Goal: Task Accomplishment & Management: Manage account settings

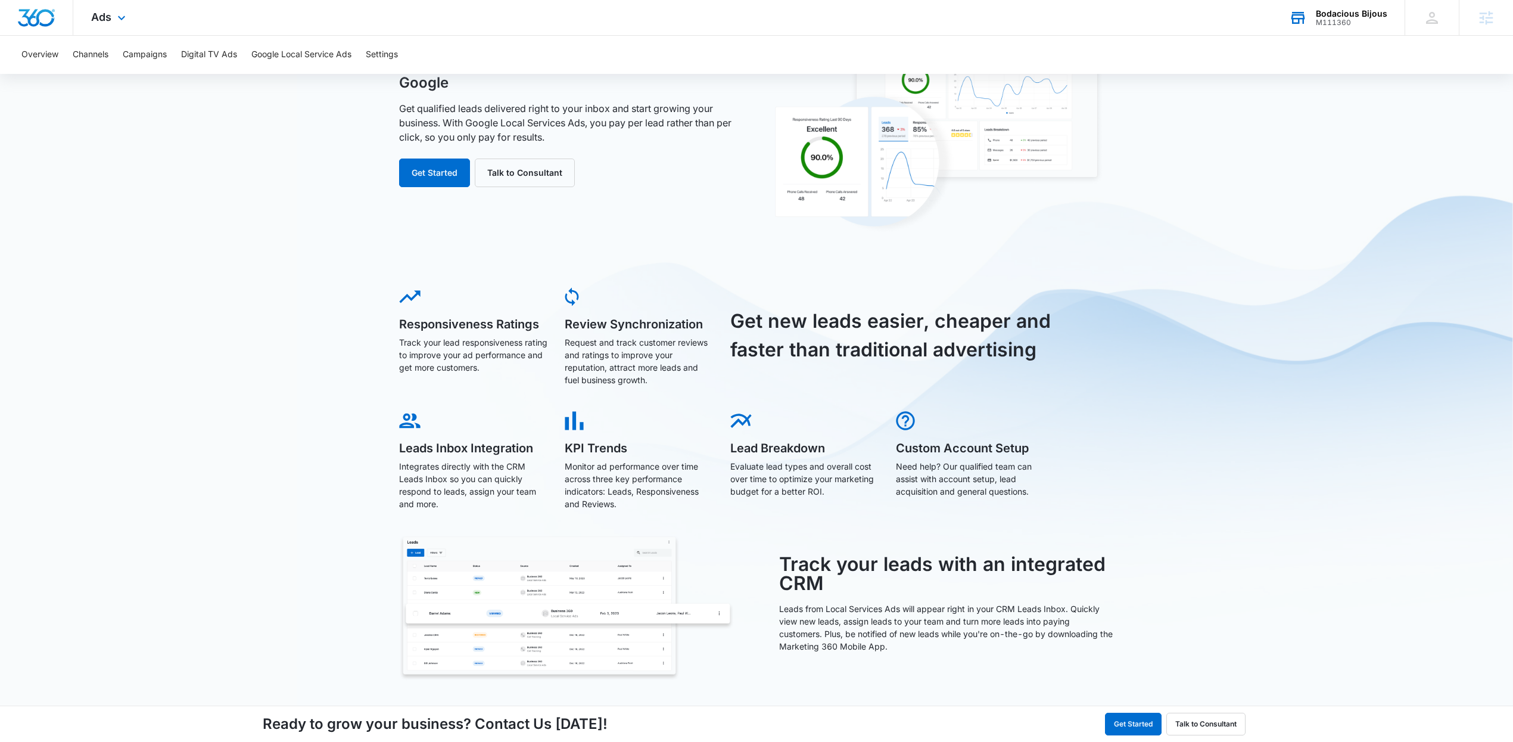
click at [1339, 15] on div "Bodacious Bijous" at bounding box center [1351, 14] width 71 height 10
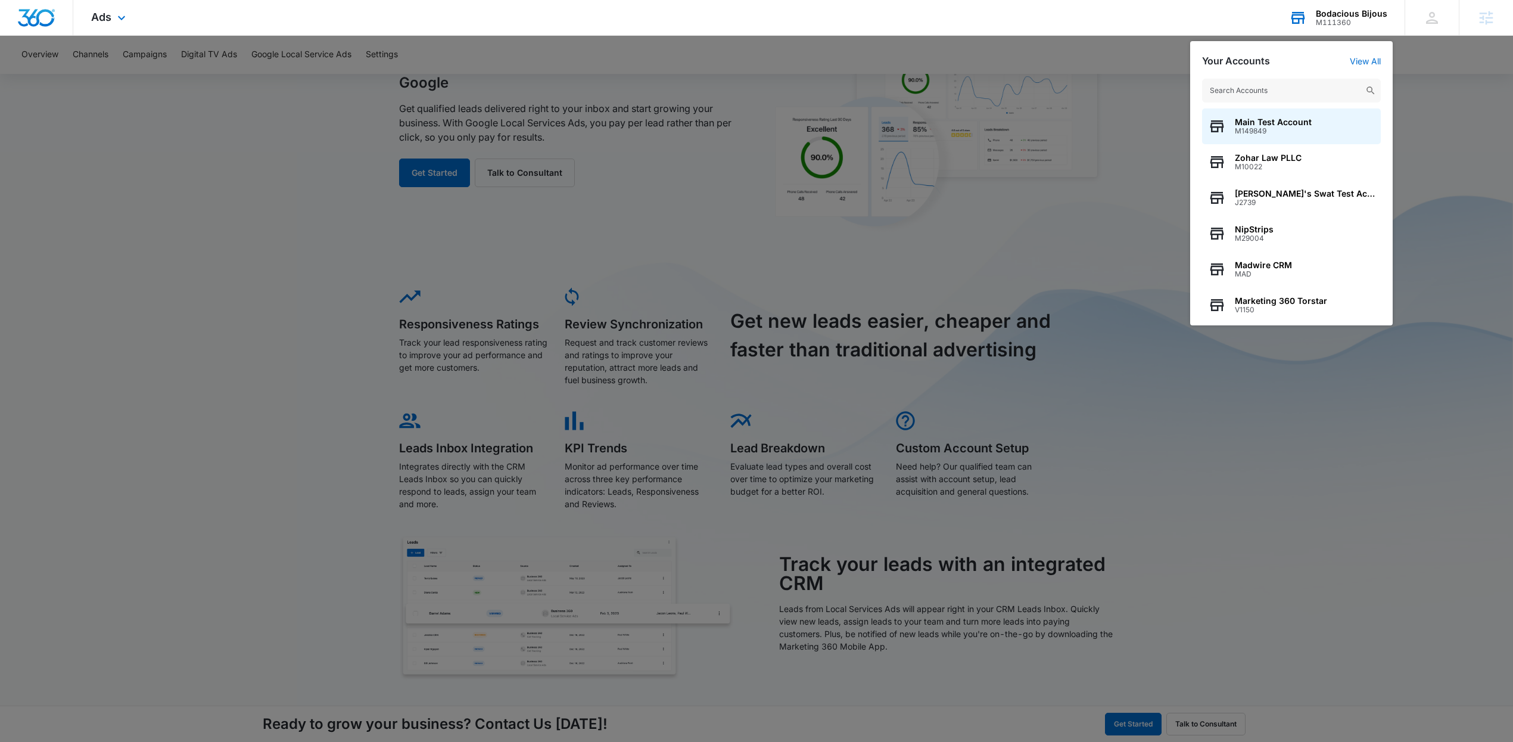
click at [1275, 84] on input "text" at bounding box center [1291, 91] width 179 height 24
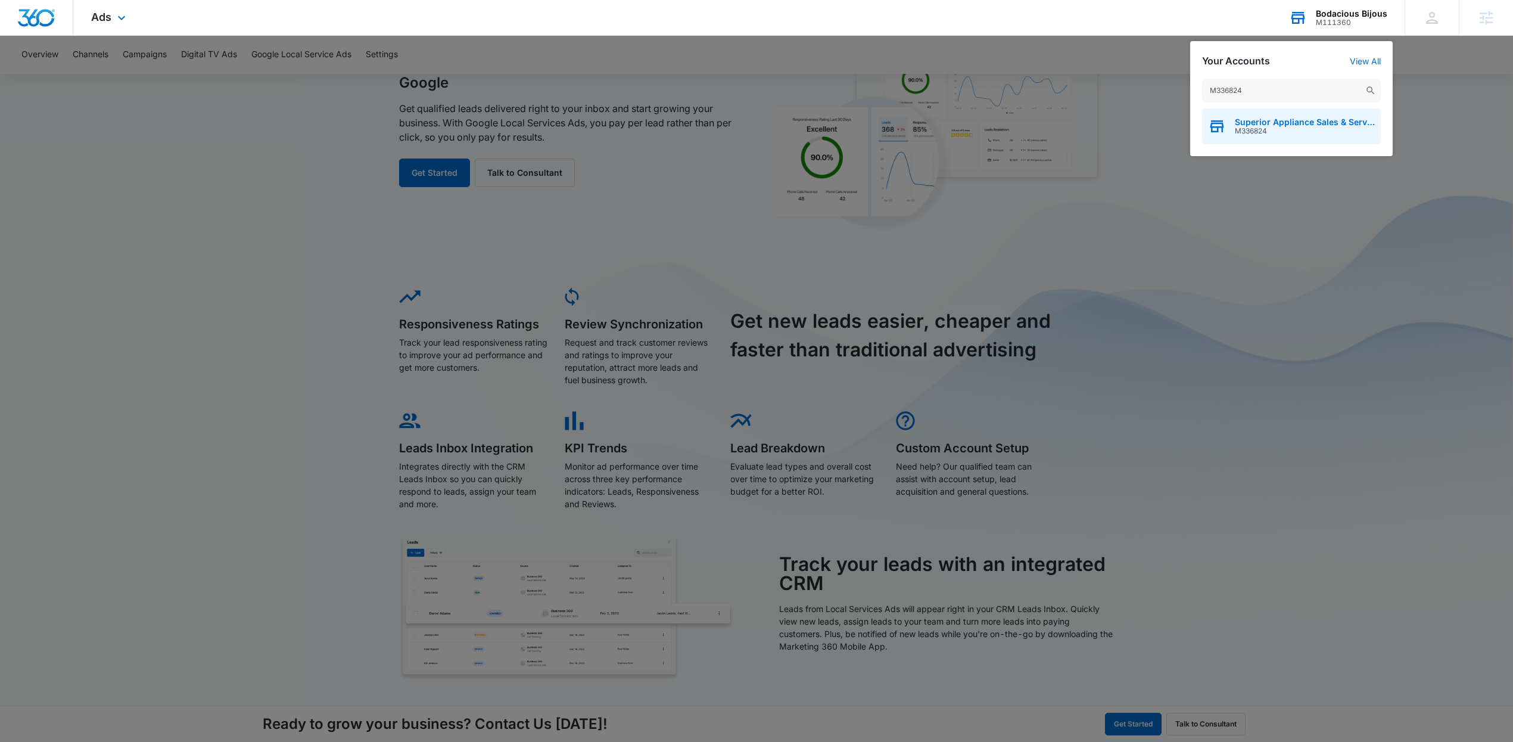
type input "M336824"
click at [1290, 135] on div "Superior Appliance Sales & Service M336824" at bounding box center [1291, 126] width 179 height 36
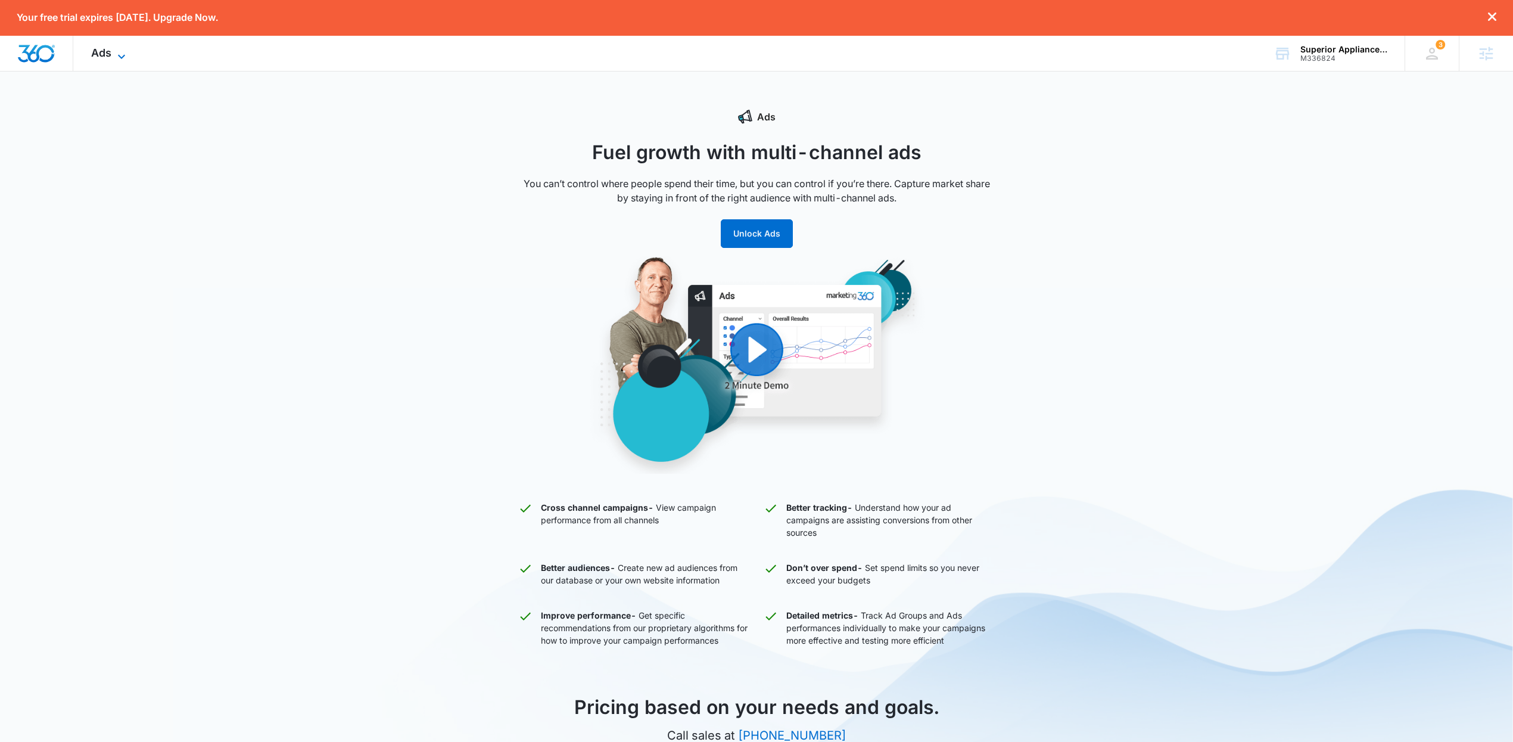
click at [108, 52] on span "Ads" at bounding box center [101, 52] width 20 height 13
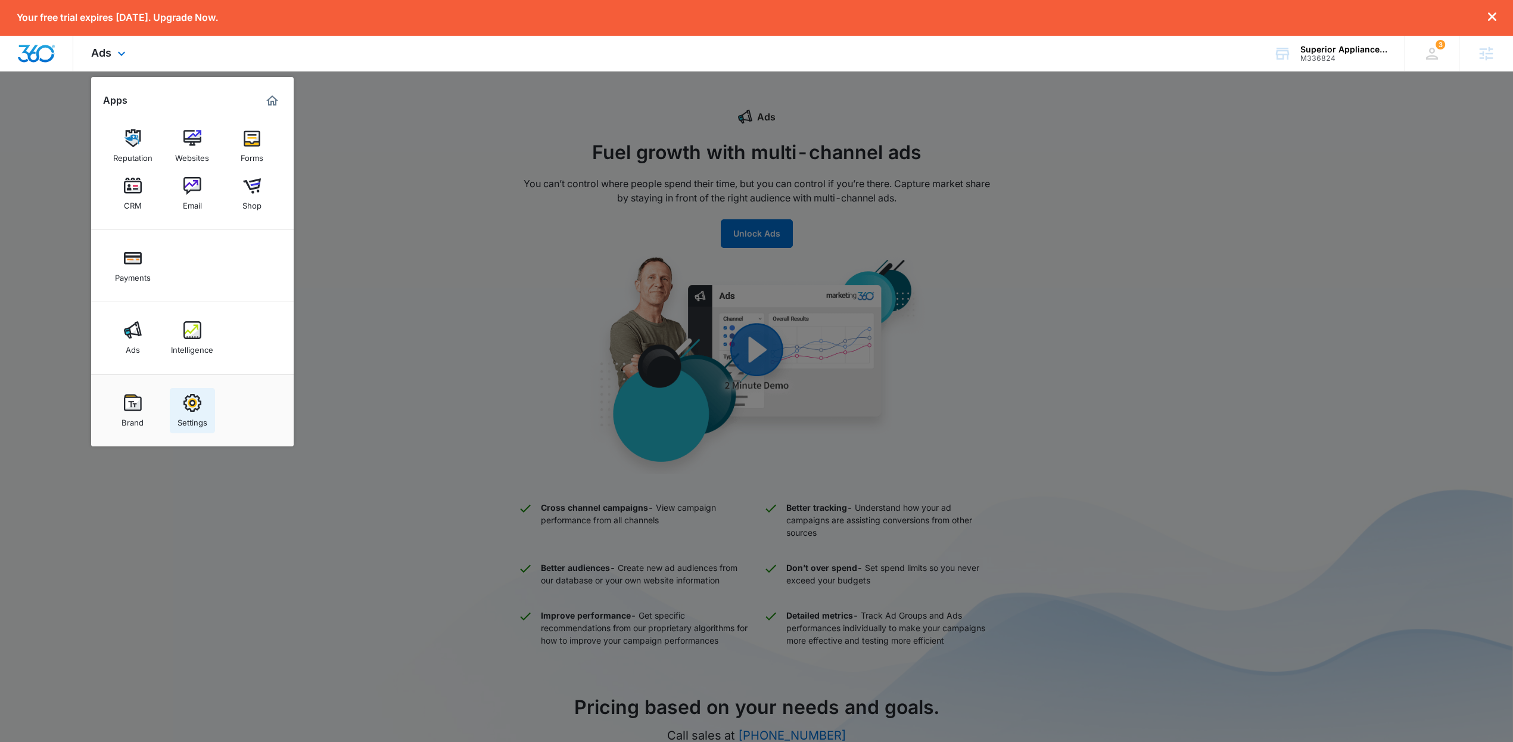
click at [190, 403] on img at bounding box center [193, 403] width 18 height 18
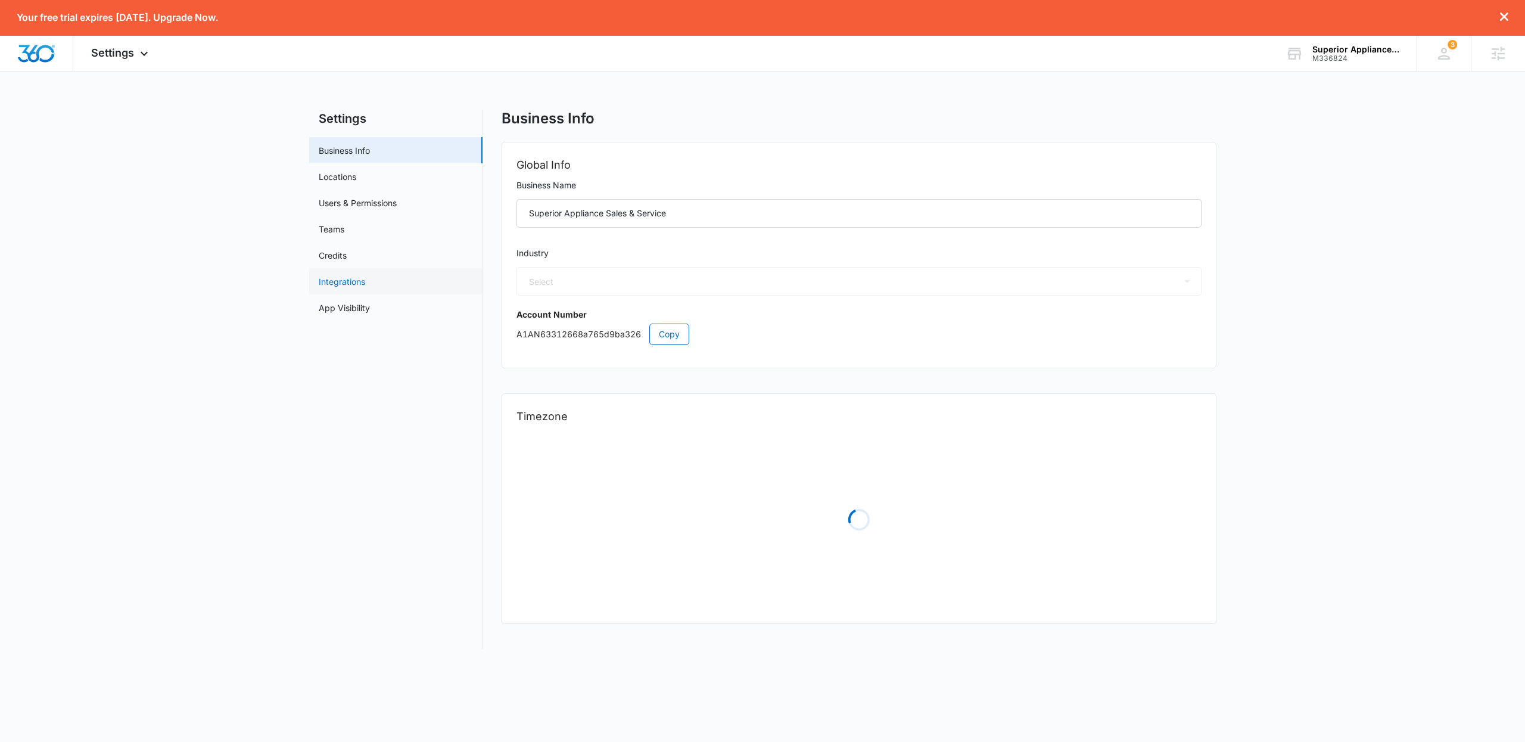
select select "3"
select select "US"
select select "Pacific/[GEOGRAPHIC_DATA]"
click at [334, 179] on link "Locations" at bounding box center [338, 176] width 38 height 13
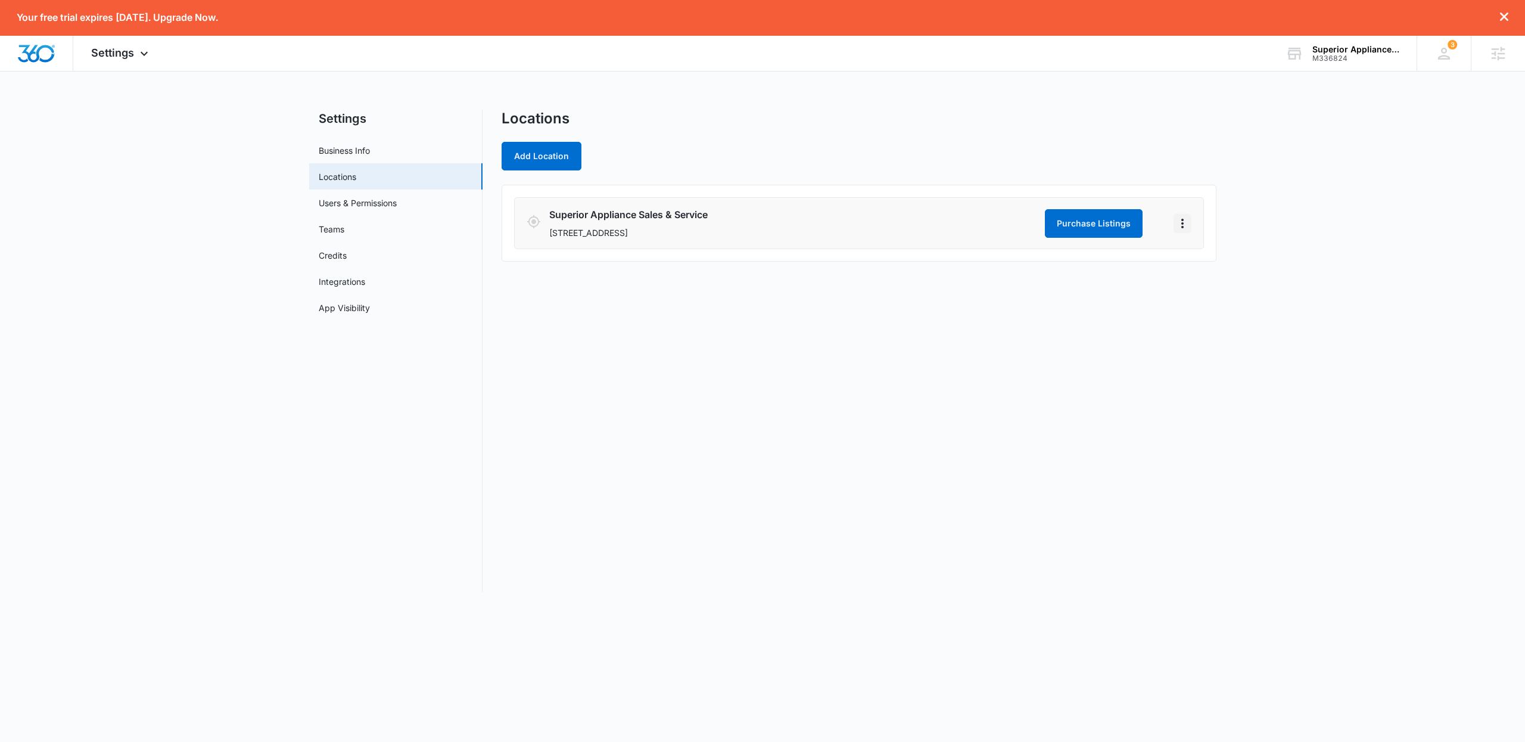
click at [1178, 223] on icon "Actions" at bounding box center [1182, 223] width 14 height 14
click at [1190, 254] on link "Edit" at bounding box center [1195, 256] width 15 height 10
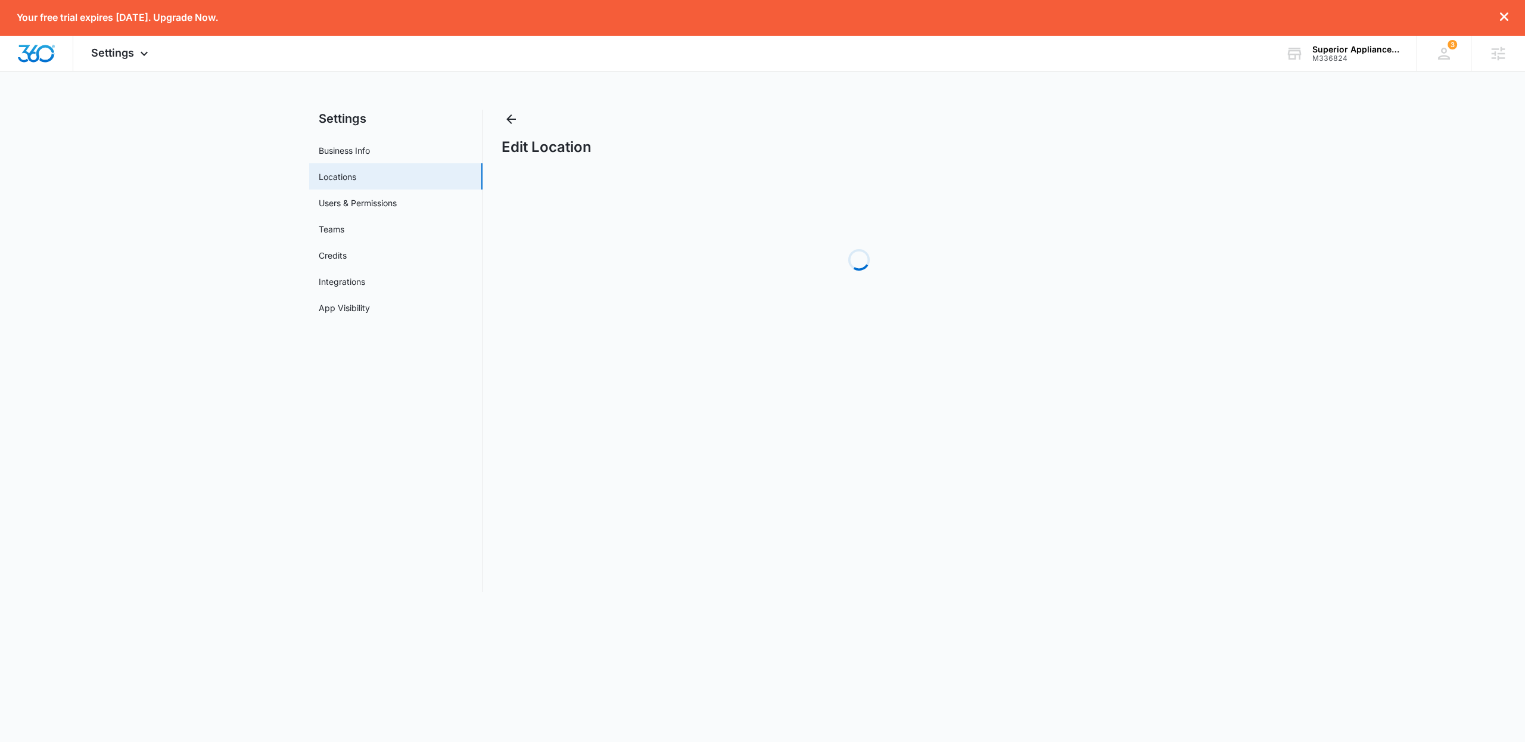
select select "Washington"
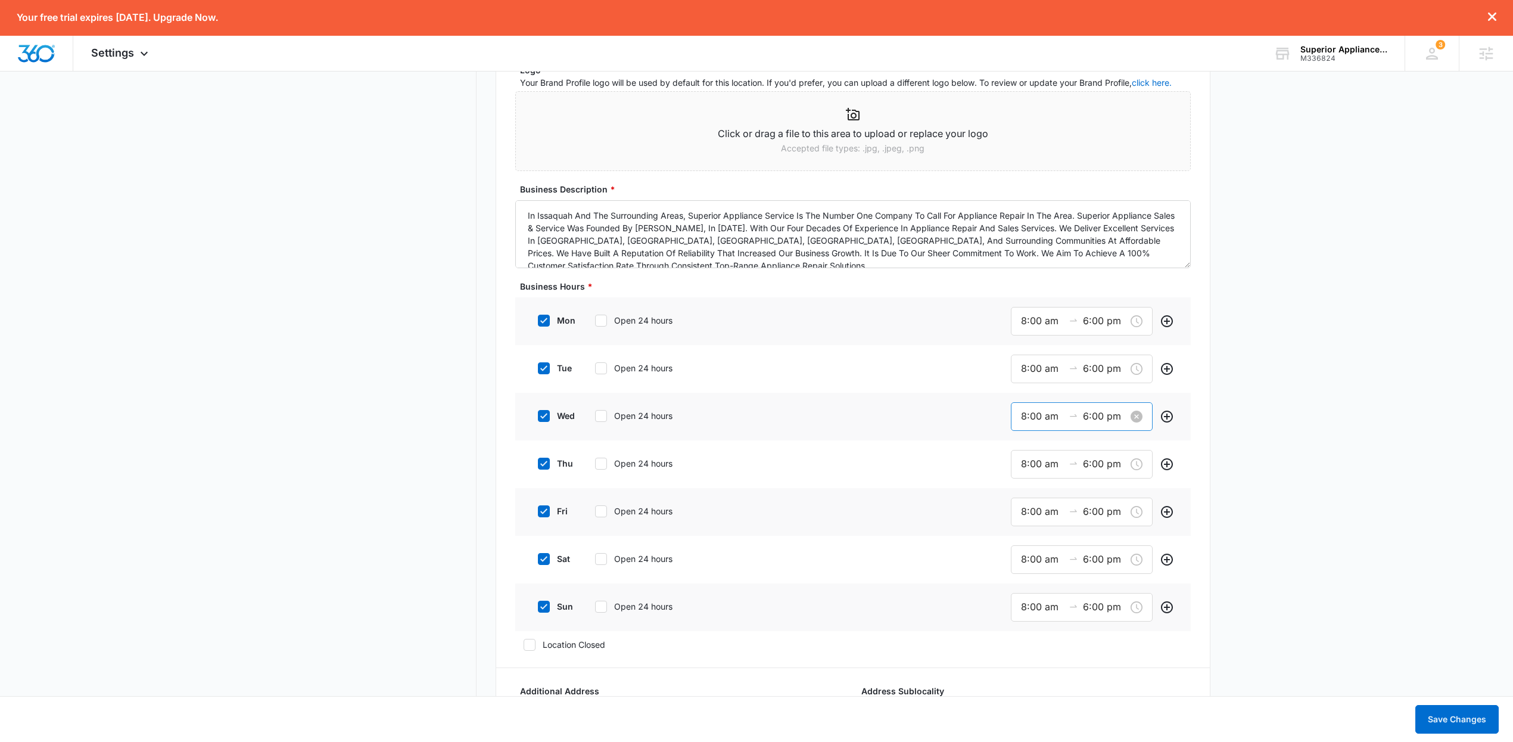
scroll to position [823, 0]
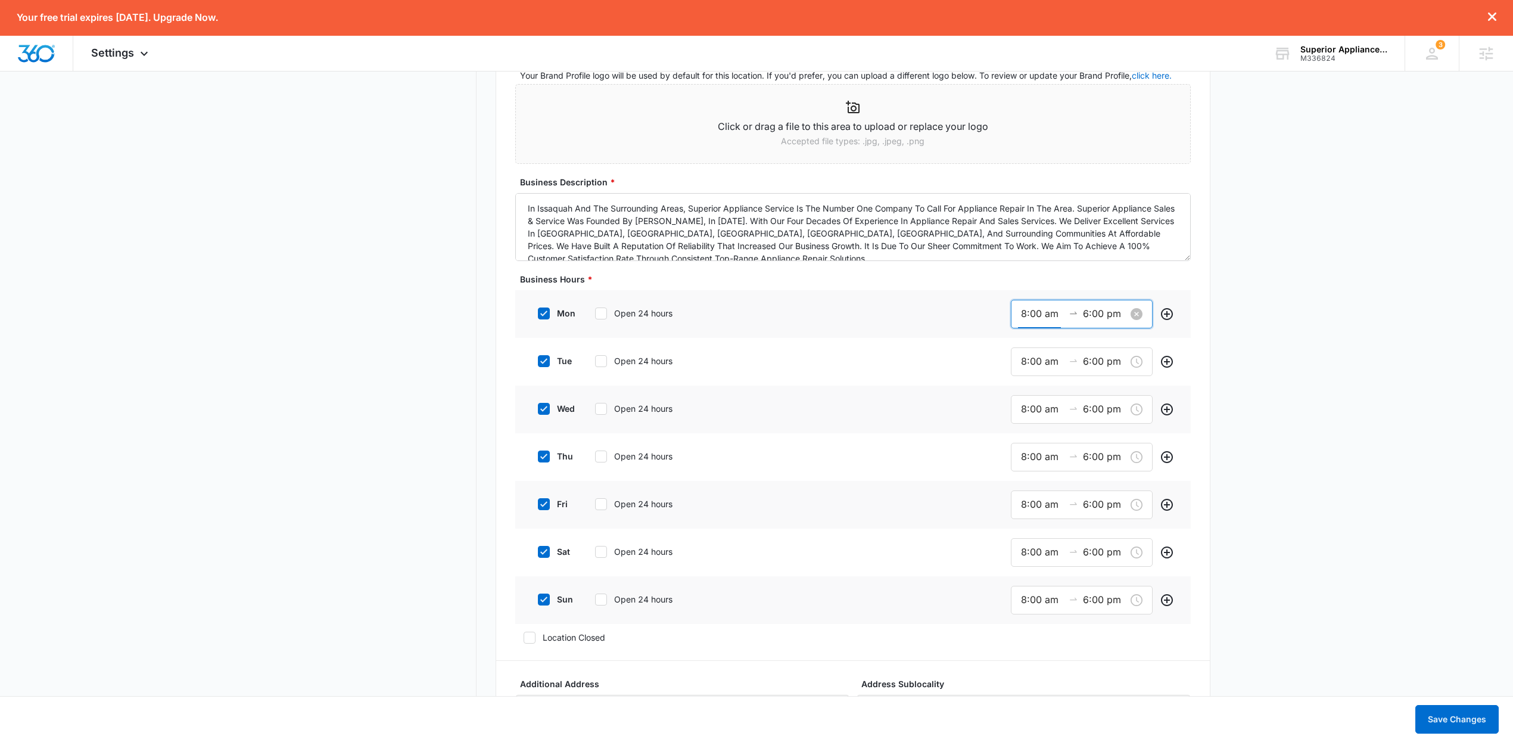
click at [1036, 317] on input "8:00 am" at bounding box center [1042, 313] width 43 height 15
click at [1026, 345] on div "08" at bounding box center [1026, 346] width 33 height 17
click at [1056, 348] on div "00" at bounding box center [1060, 346] width 33 height 17
click at [1091, 487] on span "OK" at bounding box center [1092, 484] width 12 height 13
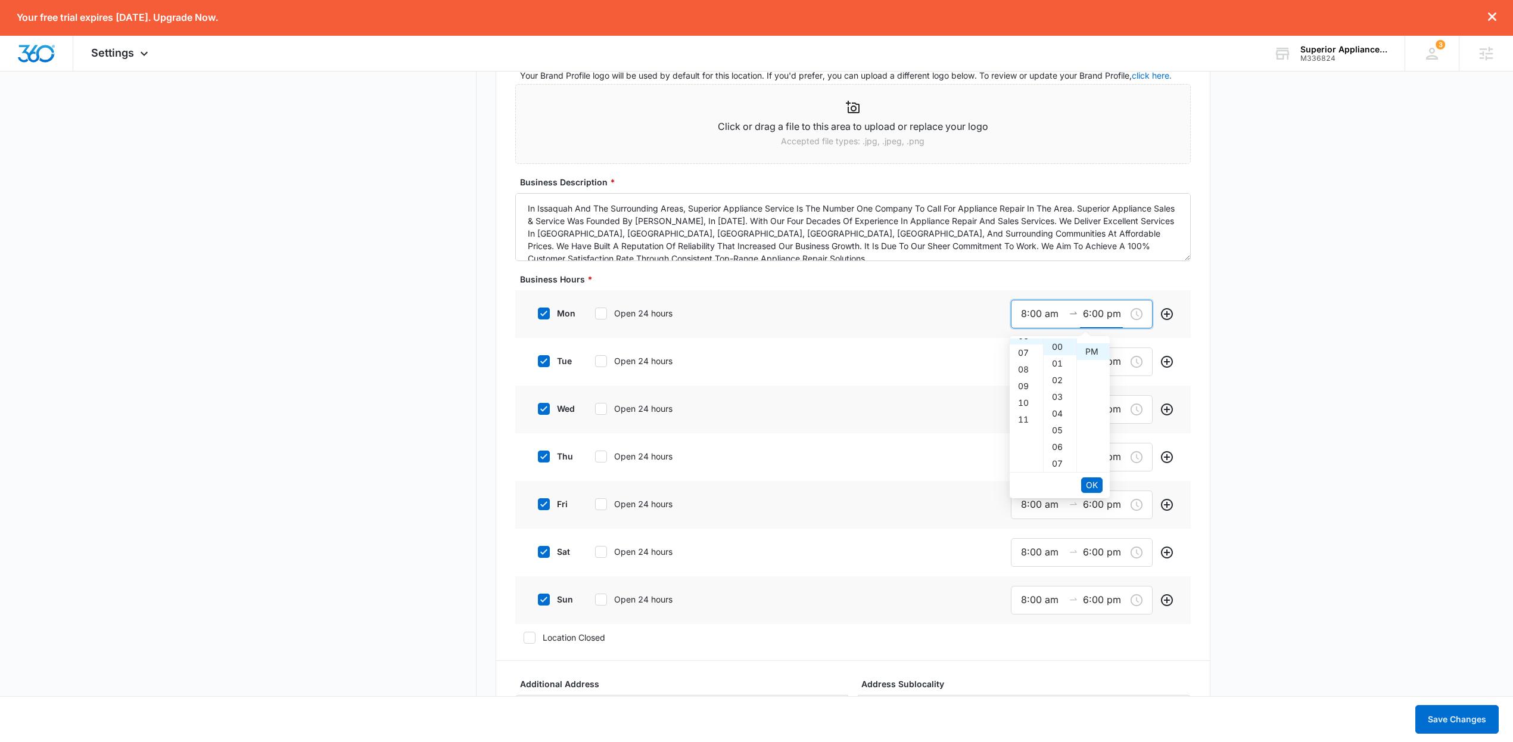
scroll to position [17, 0]
click at [1095, 487] on span "OK" at bounding box center [1092, 484] width 12 height 13
click at [1043, 371] on div "8:00 am 6:00 pm" at bounding box center [1082, 361] width 142 height 29
click at [1029, 408] on div "09" at bounding box center [1026, 411] width 33 height 17
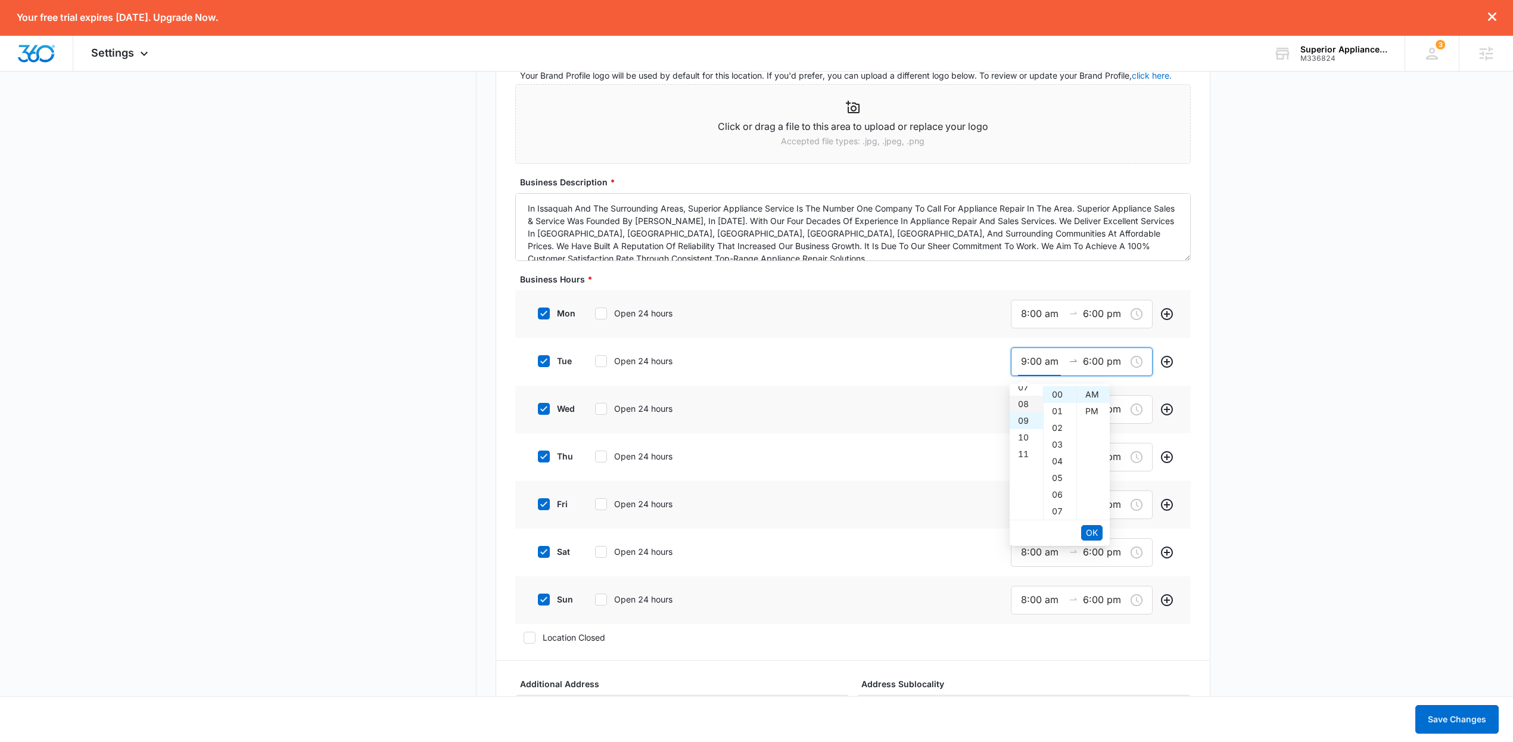
click at [1026, 405] on div "08" at bounding box center [1026, 404] width 33 height 17
type input "8:00 am"
click at [1091, 537] on span "OK" at bounding box center [1092, 532] width 12 height 13
click at [1093, 530] on span "OK" at bounding box center [1092, 532] width 12 height 13
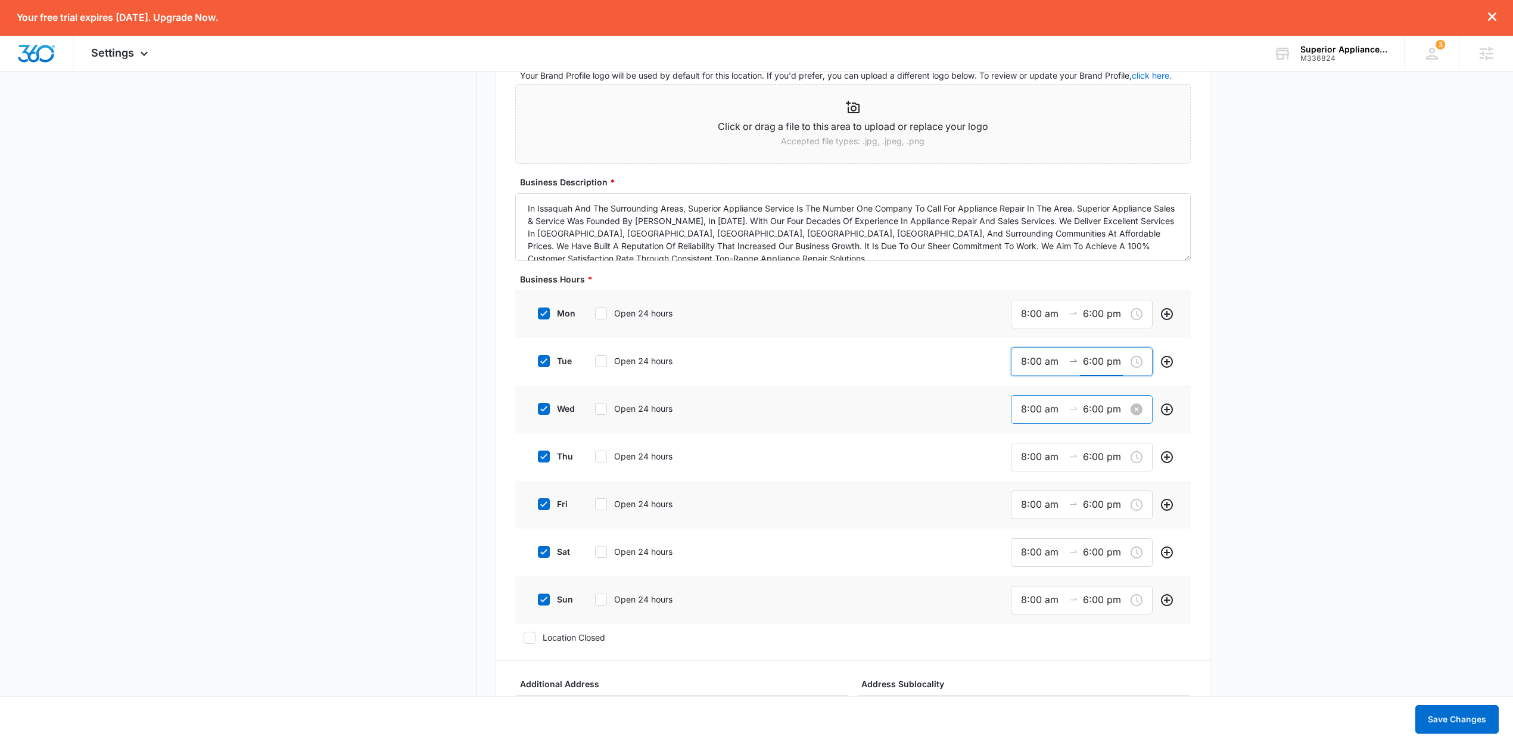
drag, startPoint x: 1039, startPoint y: 410, endPoint x: 1043, endPoint y: 419, distance: 9.1
click at [1038, 410] on input "8:00 am" at bounding box center [1042, 409] width 43 height 15
click at [1024, 458] on div "09" at bounding box center [1026, 458] width 33 height 17
click at [1026, 444] on div "08" at bounding box center [1026, 446] width 33 height 17
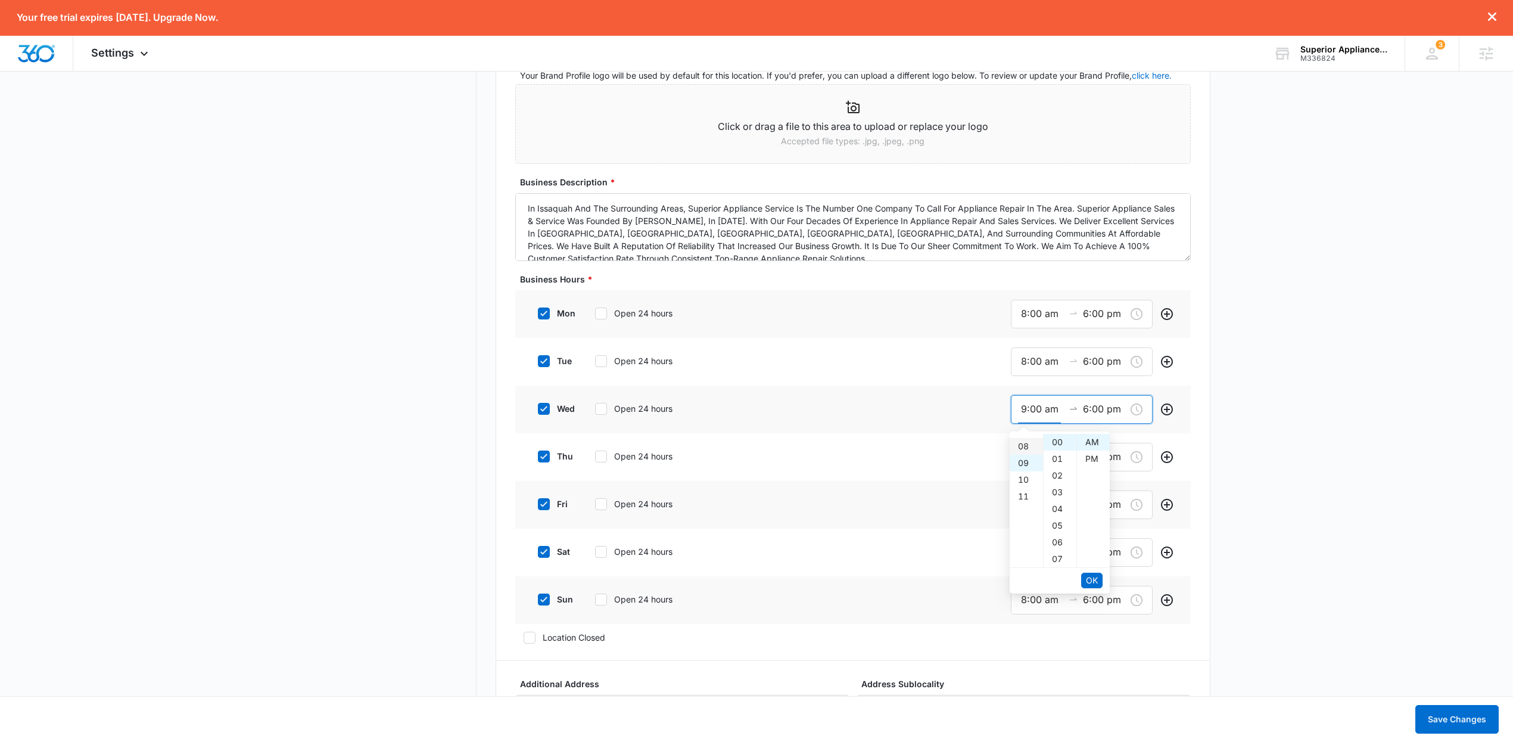
type input "8:00 am"
click at [1093, 579] on span "OK" at bounding box center [1092, 580] width 12 height 13
drag, startPoint x: 1042, startPoint y: 462, endPoint x: 1053, endPoint y: 472, distance: 15.6
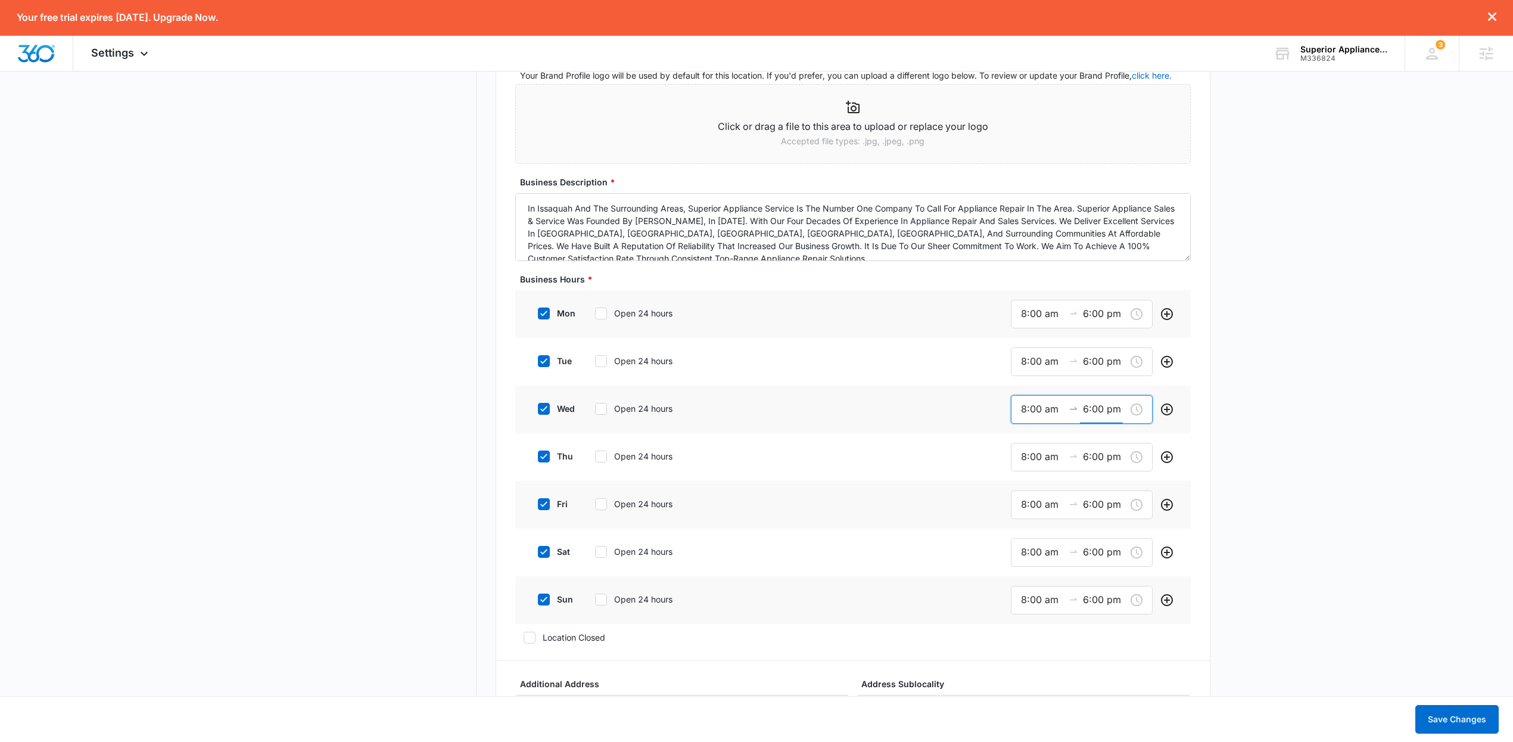
click at [1042, 462] on input "8:00 am" at bounding box center [1042, 456] width 43 height 15
click at [1089, 626] on span "OK" at bounding box center [1092, 627] width 12 height 13
click at [1089, 627] on span "OK" at bounding box center [1092, 627] width 12 height 13
click at [1027, 509] on input "8:00 am" at bounding box center [1042, 504] width 43 height 15
click at [1090, 680] on span "OK" at bounding box center [1092, 675] width 12 height 13
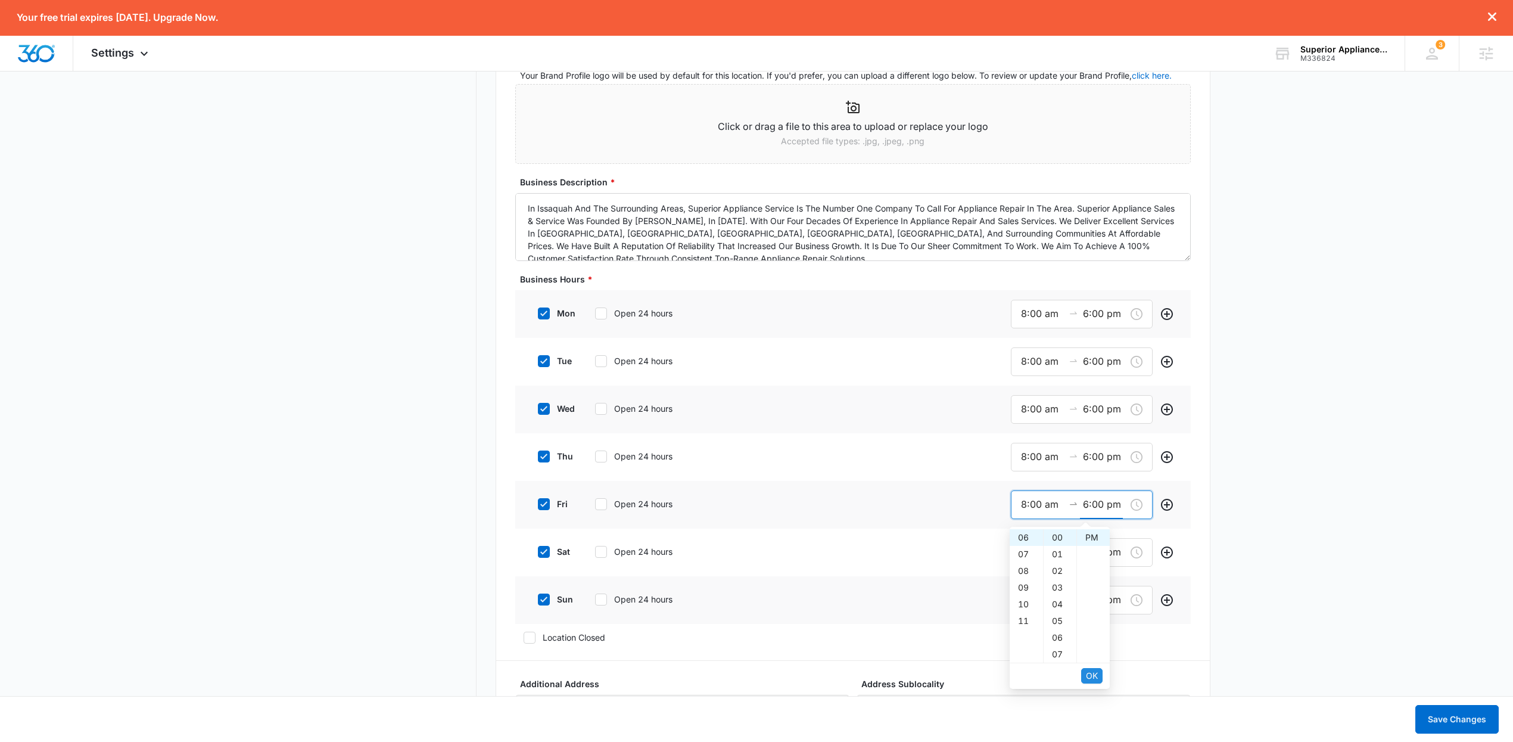
click at [1090, 680] on span "OK" at bounding box center [1092, 675] width 12 height 13
click at [1049, 552] on input "8:00 am" at bounding box center [1042, 552] width 43 height 15
click at [1089, 727] on span "OK" at bounding box center [1092, 723] width 12 height 13
click at [1088, 727] on span "OK" at bounding box center [1092, 723] width 12 height 13
click at [1041, 600] on input "8:00 am" at bounding box center [1042, 599] width 43 height 15
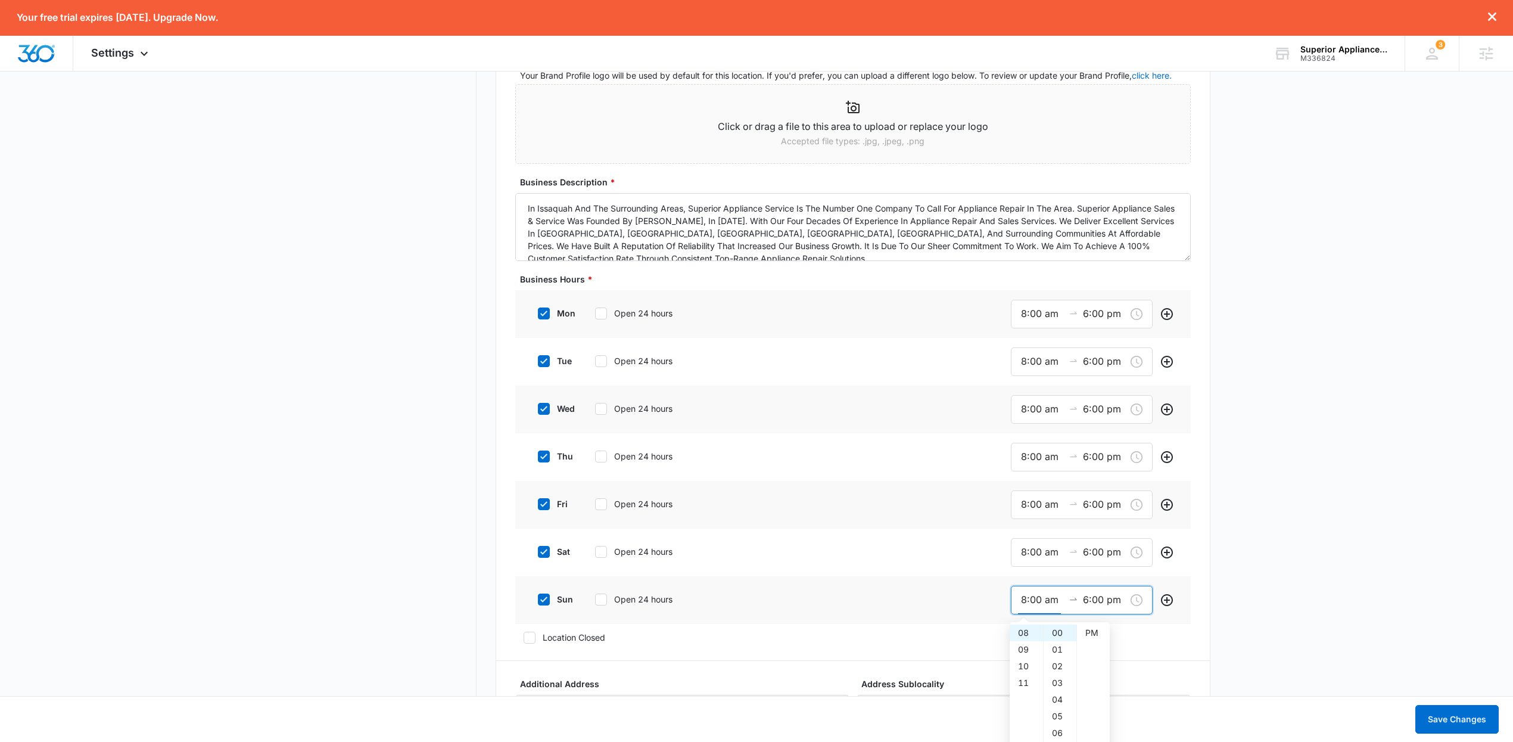
scroll to position [0, 0]
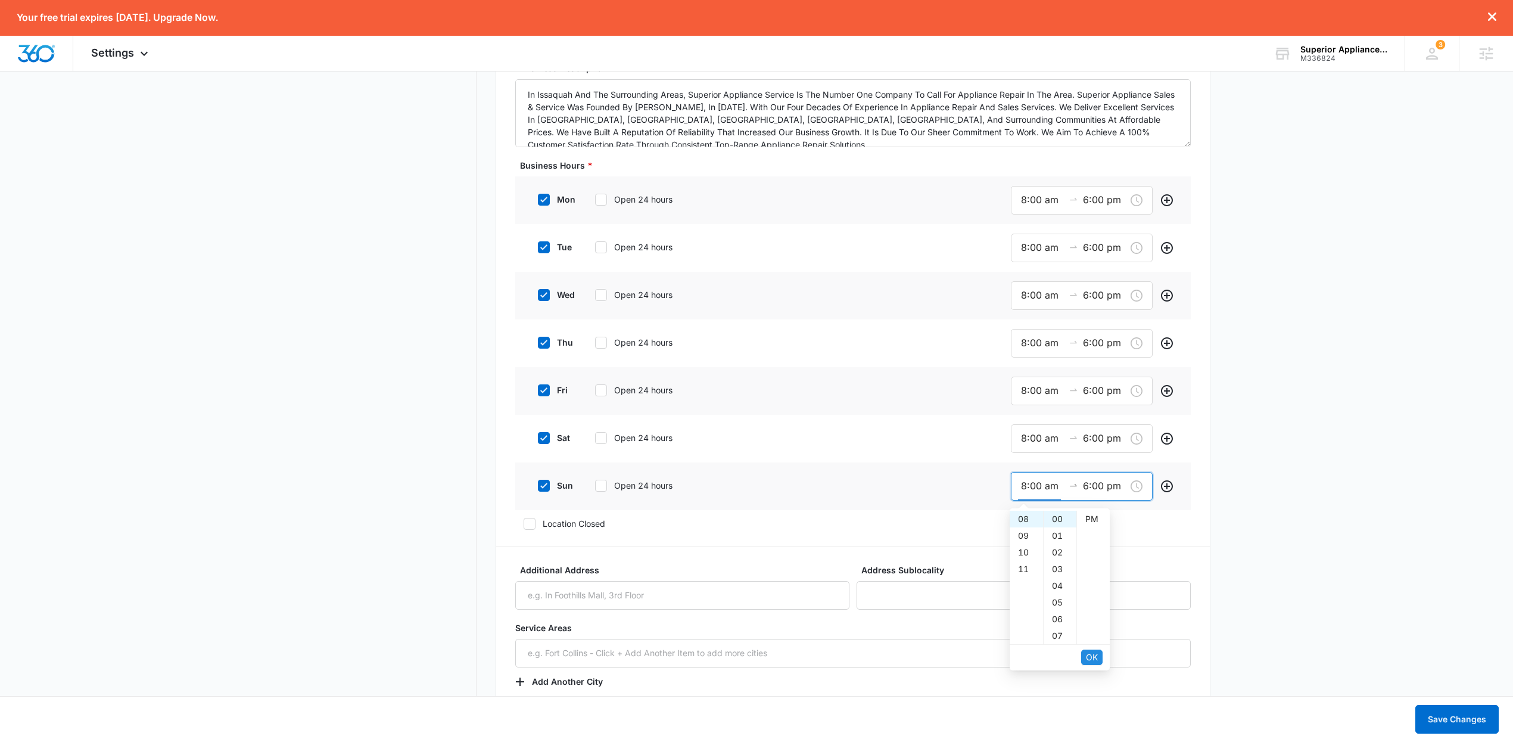
click at [1097, 658] on span "OK" at bounding box center [1092, 657] width 12 height 13
drag, startPoint x: 1326, startPoint y: 581, endPoint x: 1287, endPoint y: 572, distance: 40.5
click at [1326, 581] on main "Settings Business Info Locations Users & Permissions Teams Credits Integrations…" at bounding box center [756, 503] width 1513 height 2661
click at [549, 486] on icon at bounding box center [544, 485] width 11 height 11
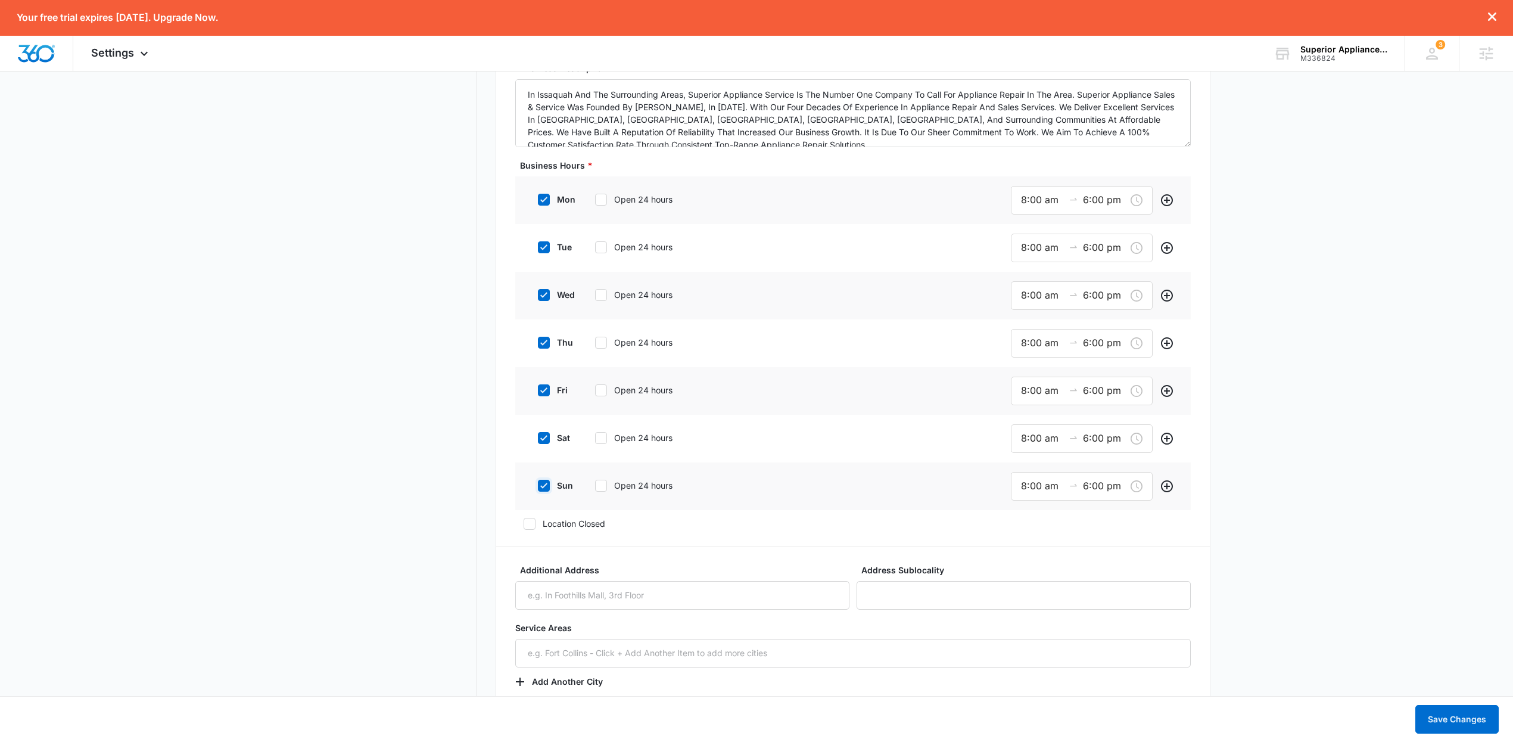
click at [538, 486] on input "sun" at bounding box center [534, 485] width 8 height 8
checkbox input "false"
click at [1464, 722] on button "Save Changes" at bounding box center [1457, 719] width 83 height 29
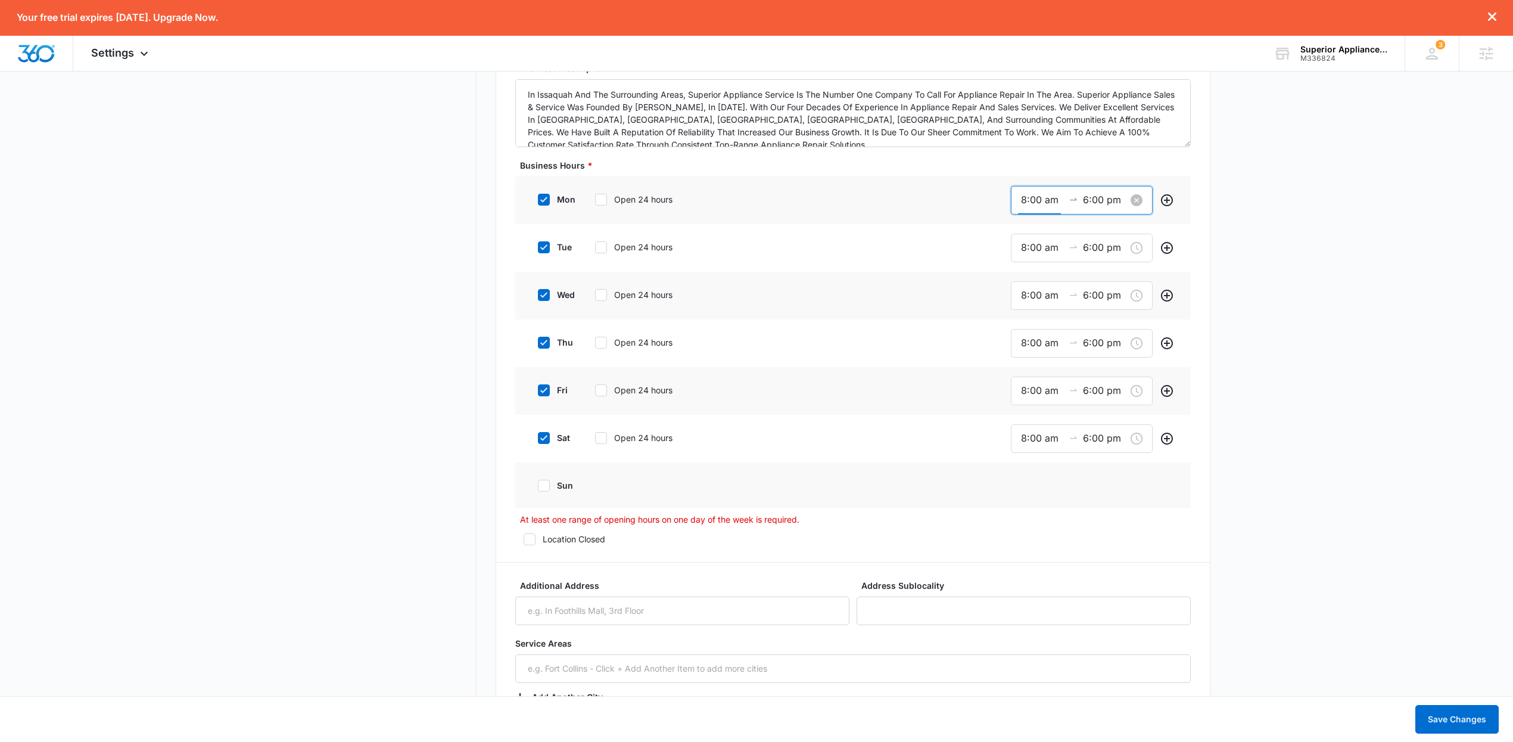
click at [1034, 204] on input "8:00 am" at bounding box center [1042, 199] width 43 height 15
click at [1024, 344] on div "08" at bounding box center [1026, 340] width 33 height 17
click at [1025, 325] on div "07" at bounding box center [1026, 324] width 33 height 17
type input "7:00 am"
click at [1091, 375] on span "OK" at bounding box center [1092, 371] width 12 height 13
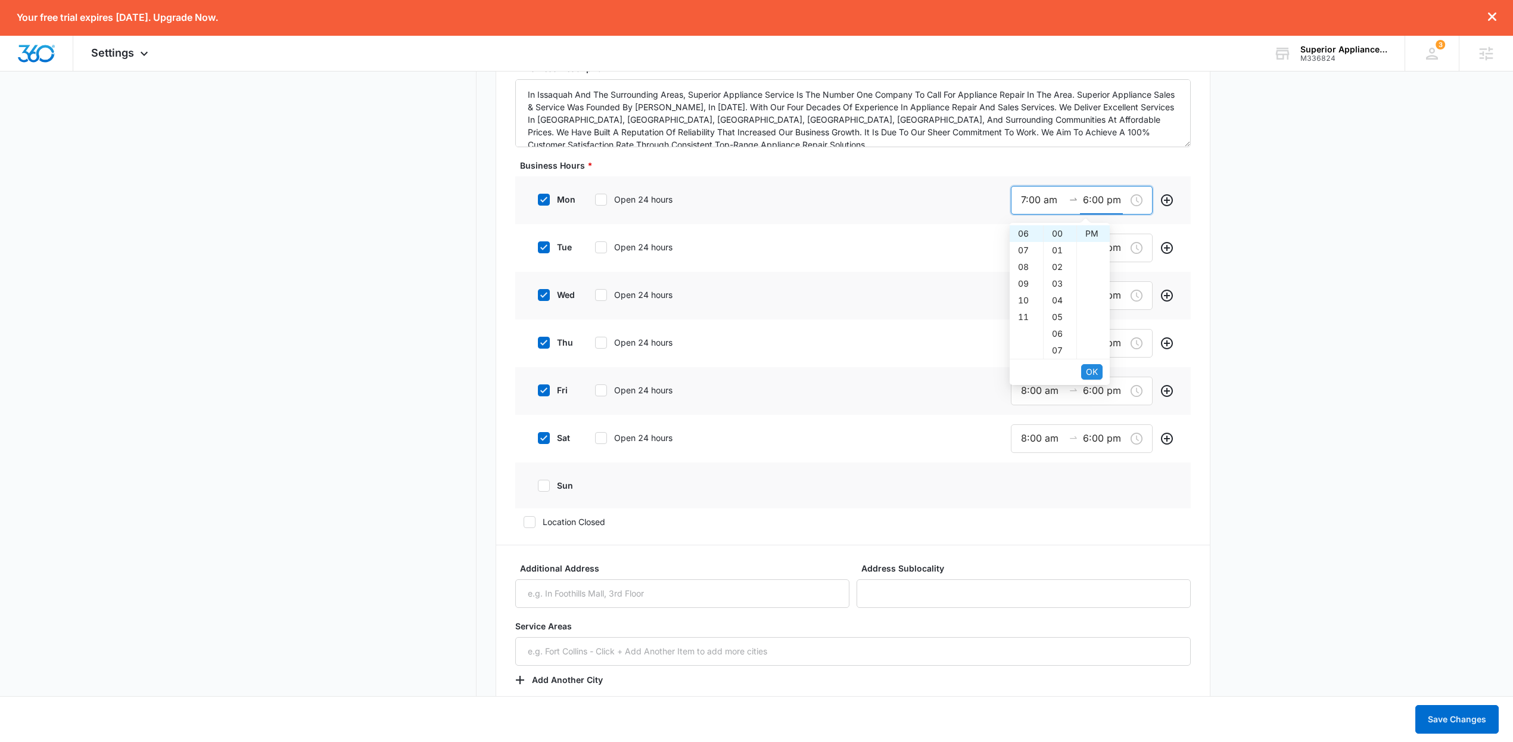
click at [1090, 375] on span "OK" at bounding box center [1092, 371] width 12 height 13
click at [1463, 719] on button "Save Changes" at bounding box center [1457, 719] width 83 height 29
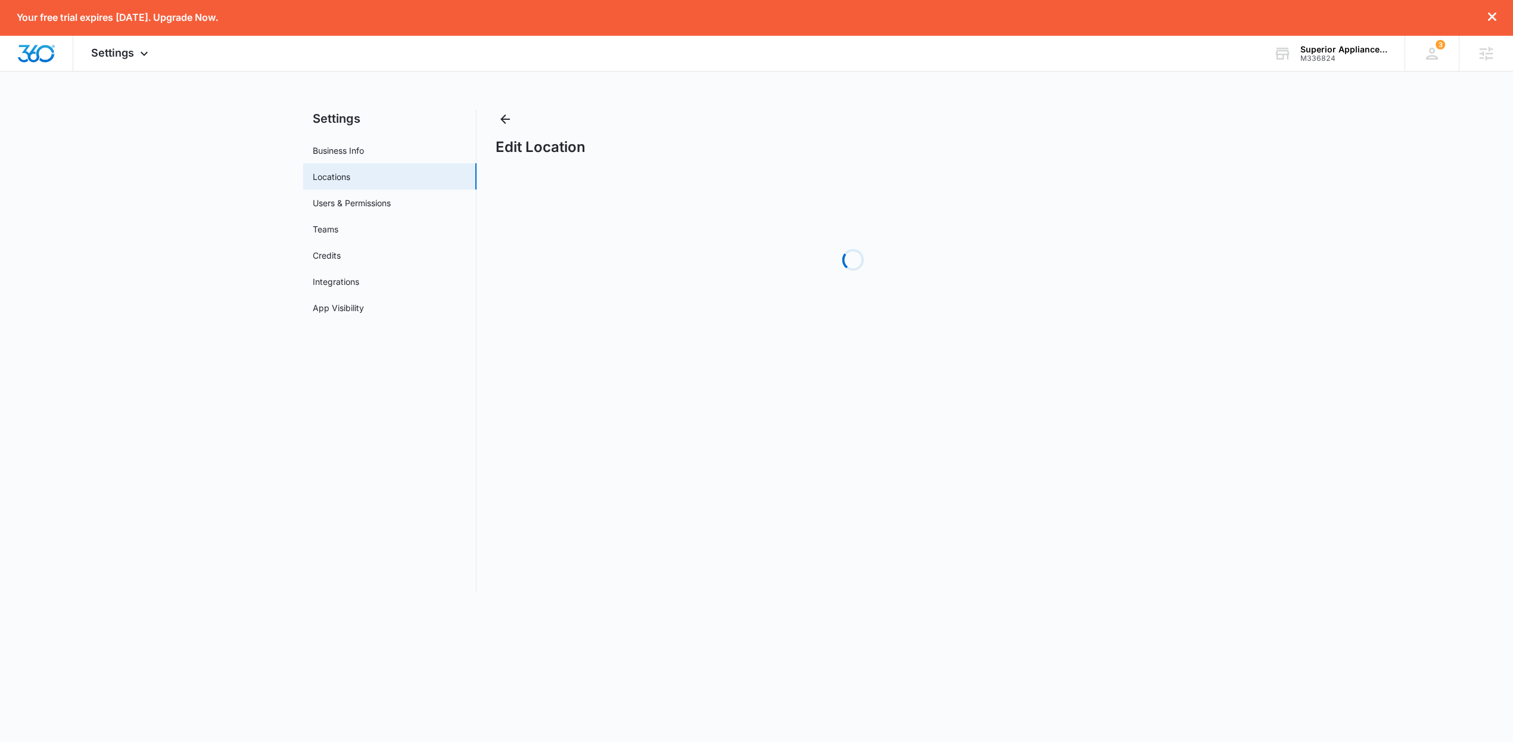
select select "[US_STATE]"
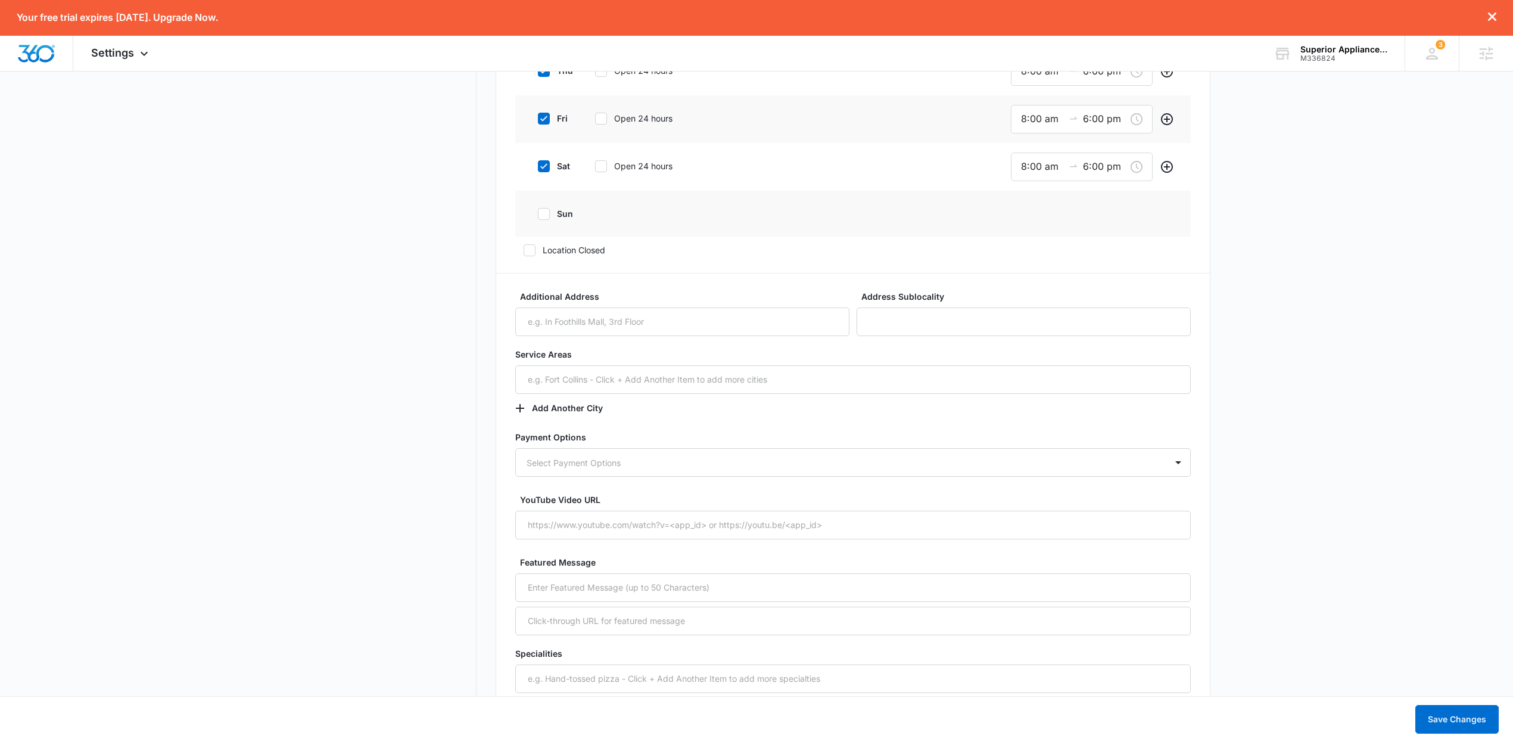
scroll to position [821, 0]
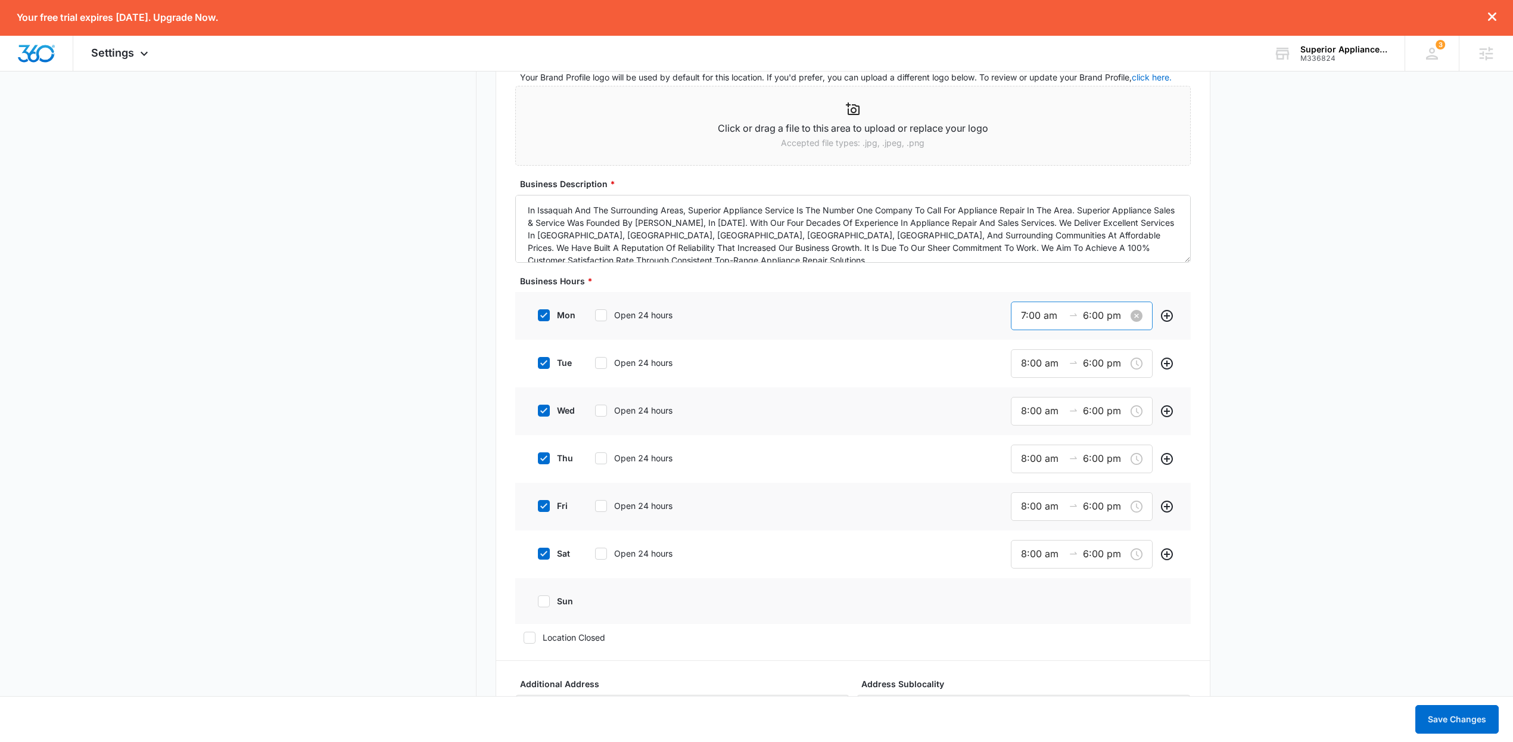
click at [1045, 320] on input "7:00 am" at bounding box center [1042, 315] width 43 height 15
click at [1024, 367] on div "08" at bounding box center [1026, 365] width 33 height 17
type input "8:00 am"
click at [1090, 484] on span "OK" at bounding box center [1092, 487] width 12 height 13
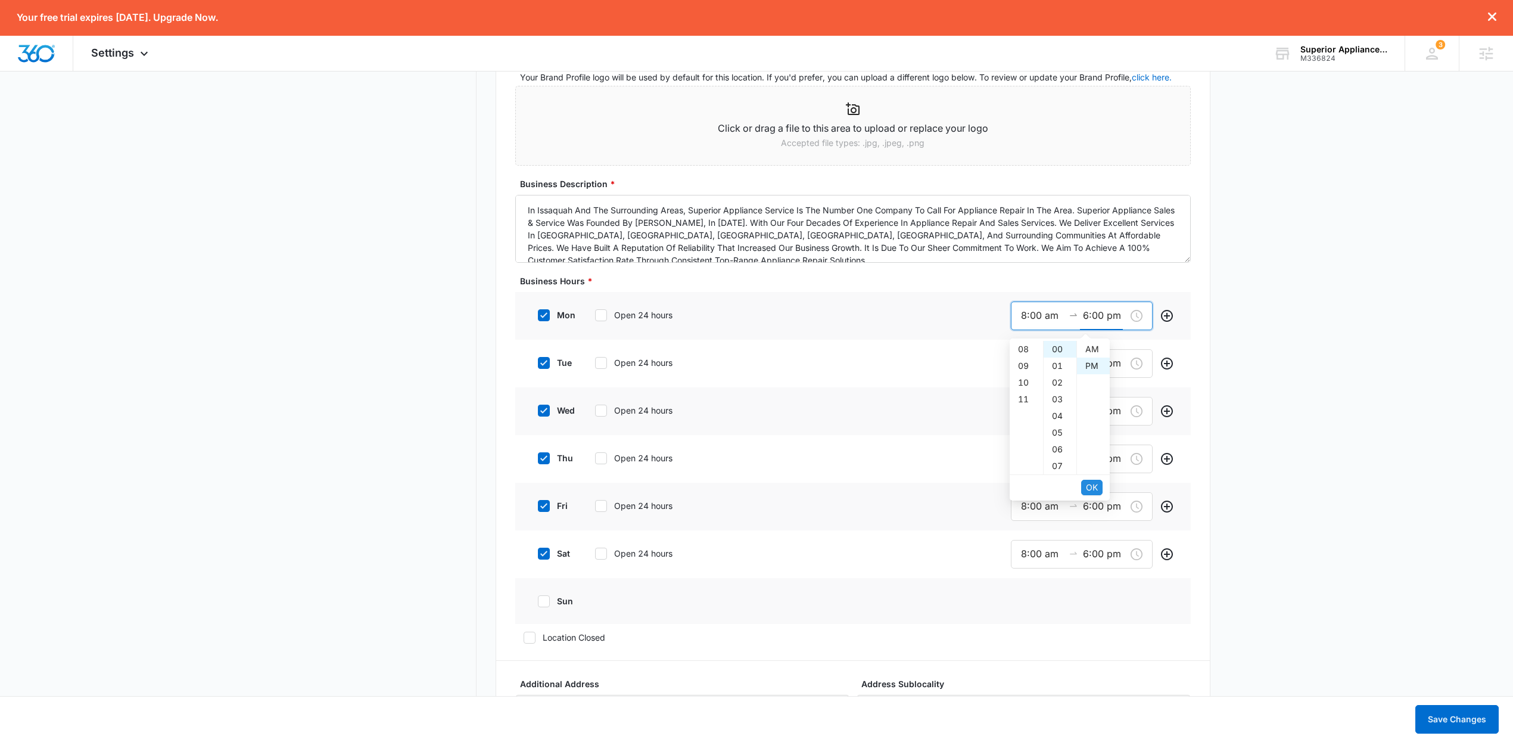
scroll to position [17, 0]
click at [1456, 730] on button "Save Changes" at bounding box center [1457, 719] width 83 height 29
click at [1332, 60] on div "M336824" at bounding box center [1344, 58] width 87 height 8
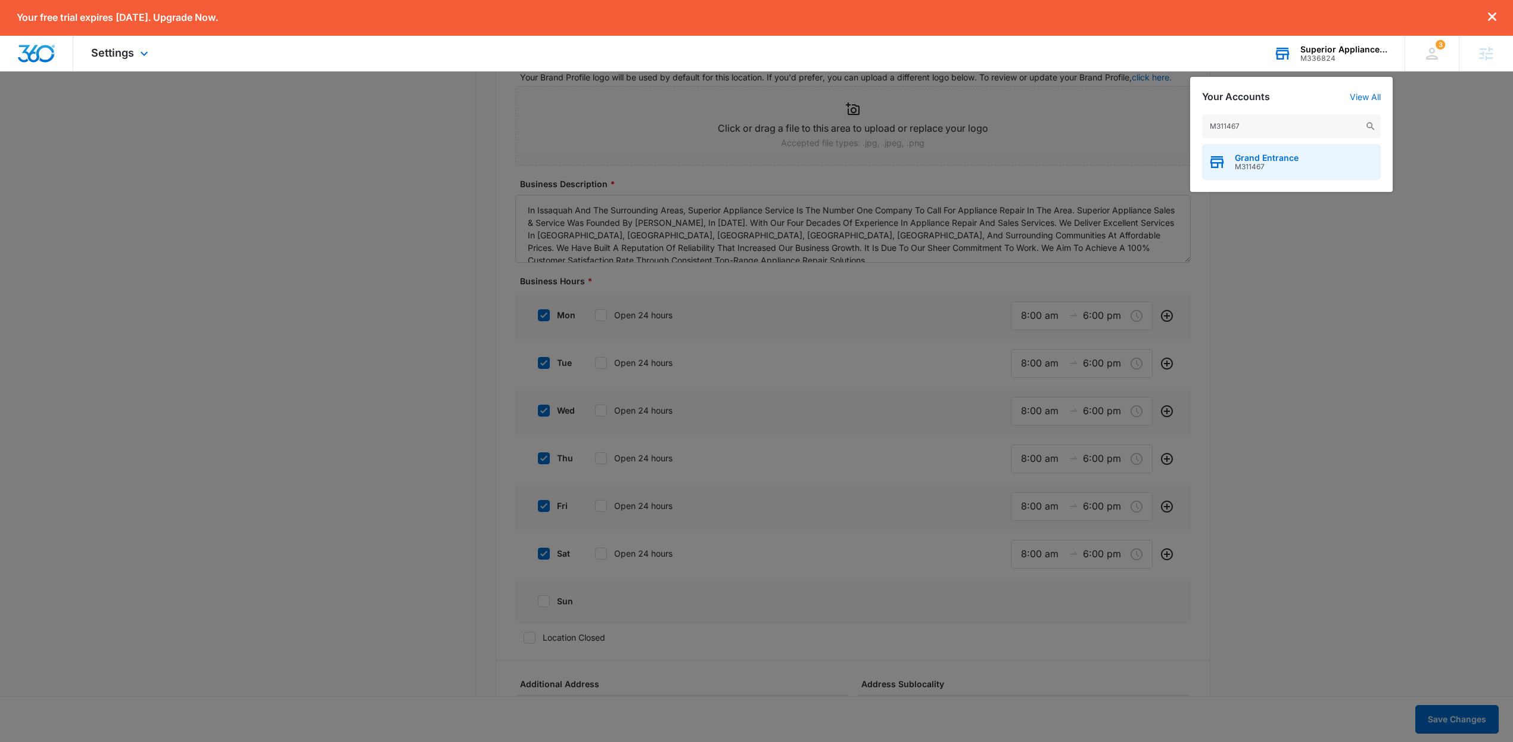
type input "M311467"
click at [1295, 167] on span "M311467" at bounding box center [1267, 167] width 64 height 8
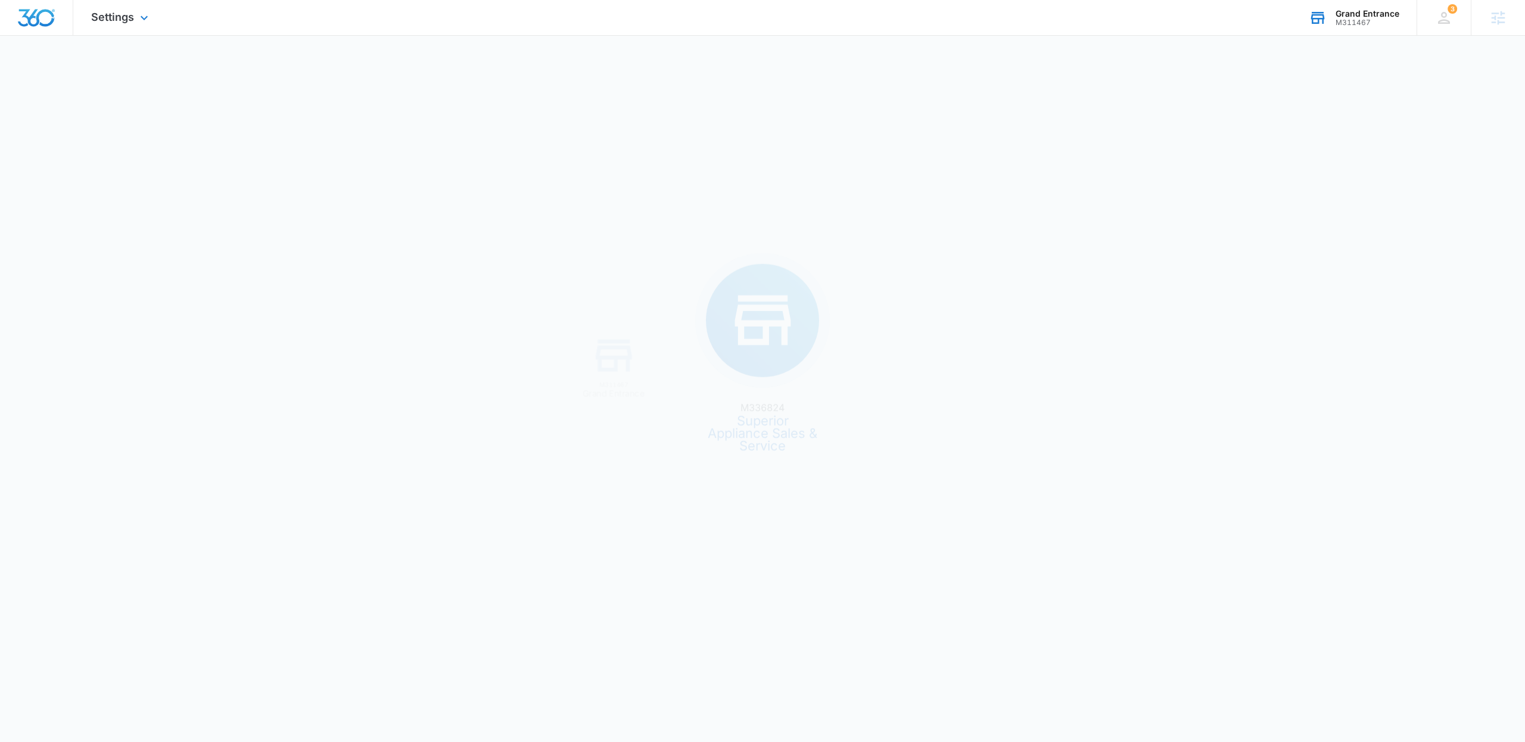
click at [1262, 167] on div "M336824 Superior Appliance Sales & Service M311467 Grand Entrance" at bounding box center [762, 371] width 1525 height 742
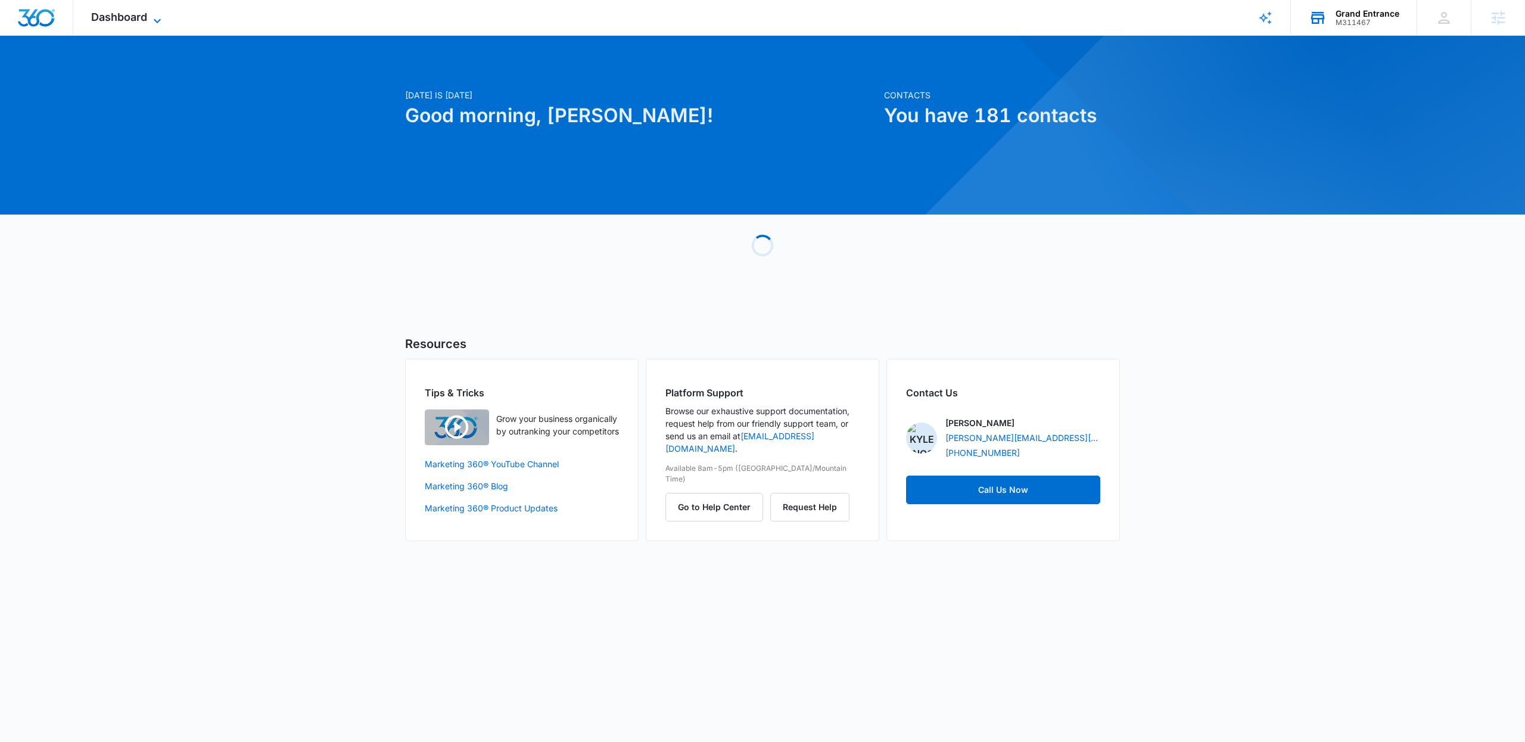
click at [111, 18] on span "Dashboard" at bounding box center [119, 17] width 56 height 13
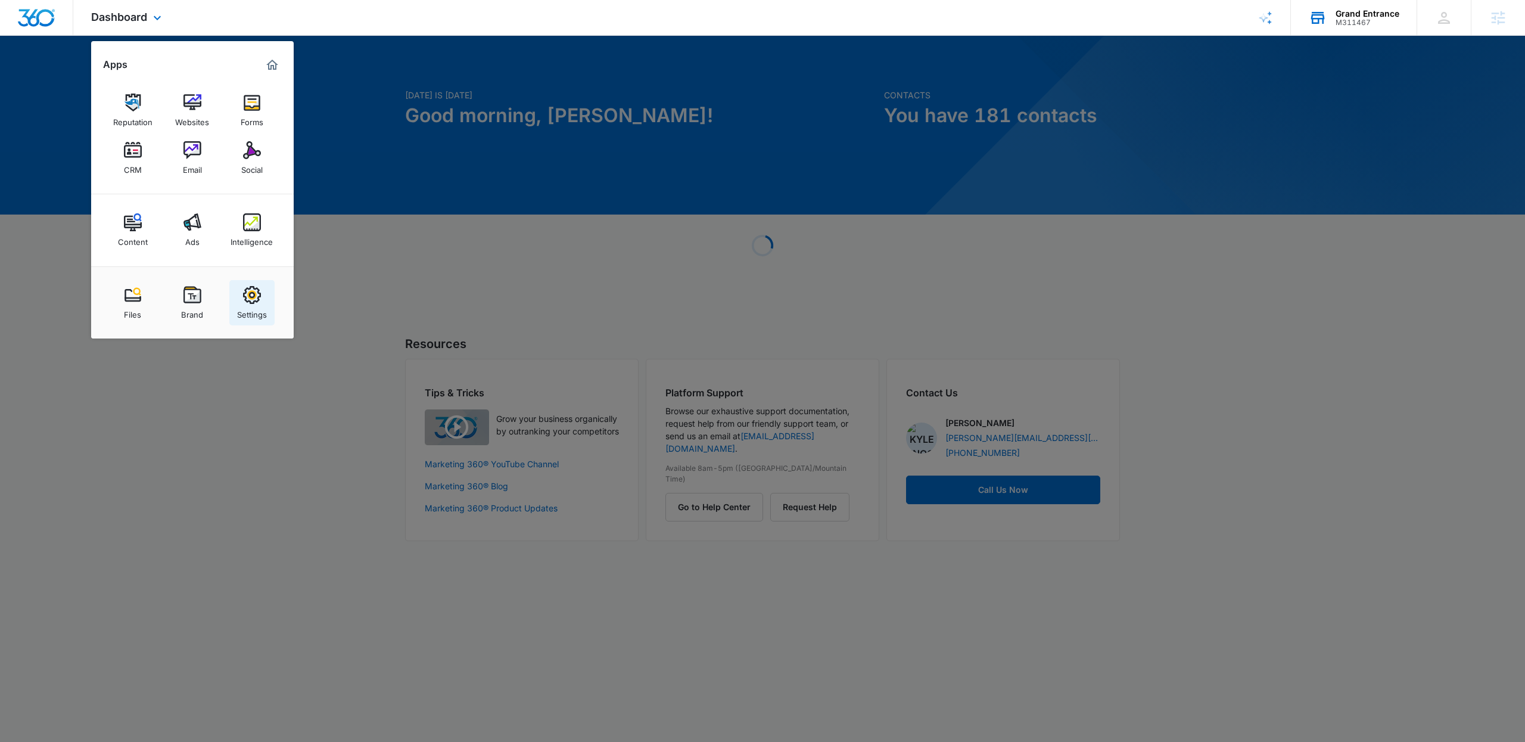
click at [235, 294] on link "Settings" at bounding box center [251, 302] width 45 height 45
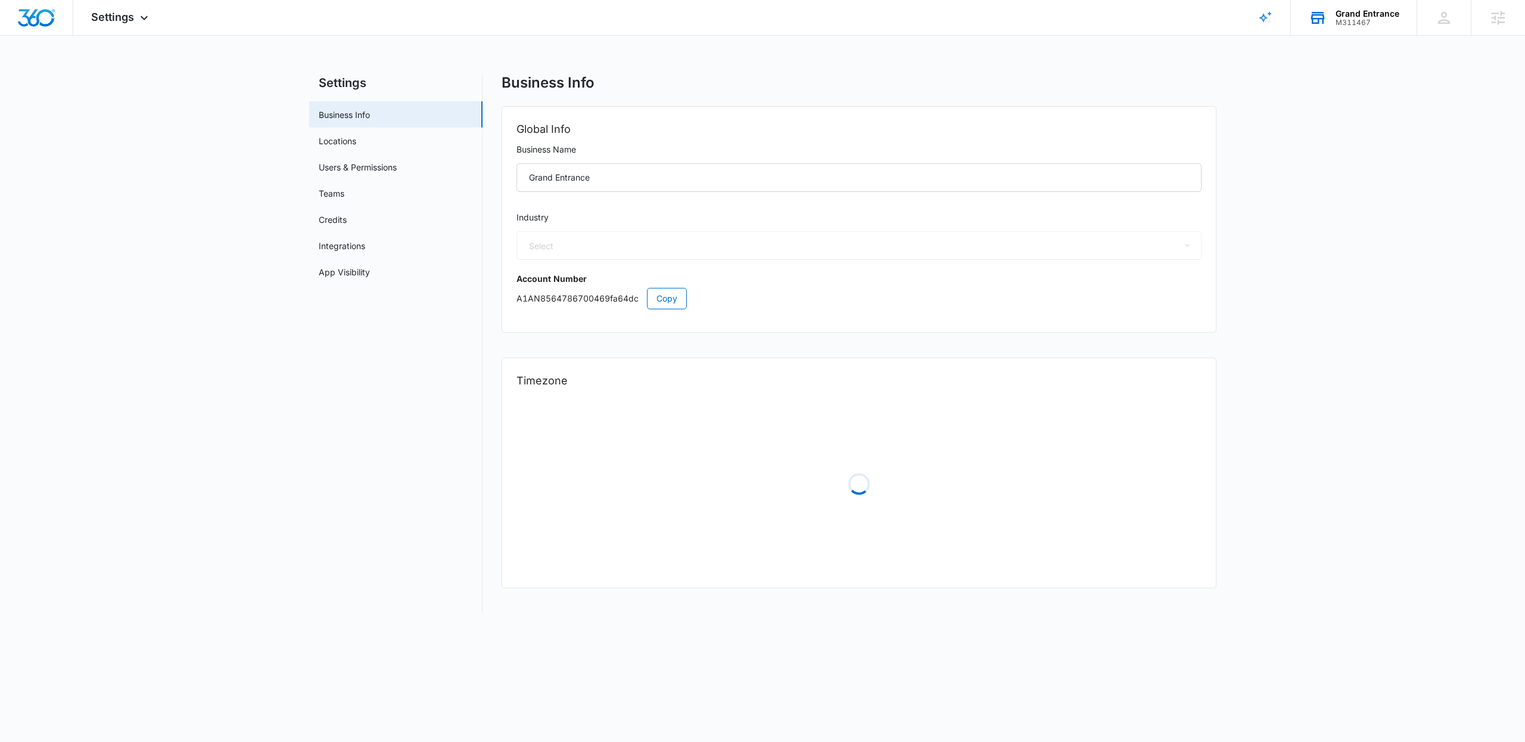
select select "33"
select select "US"
select select "America/[GEOGRAPHIC_DATA]"
click at [354, 147] on link "Locations" at bounding box center [338, 141] width 38 height 13
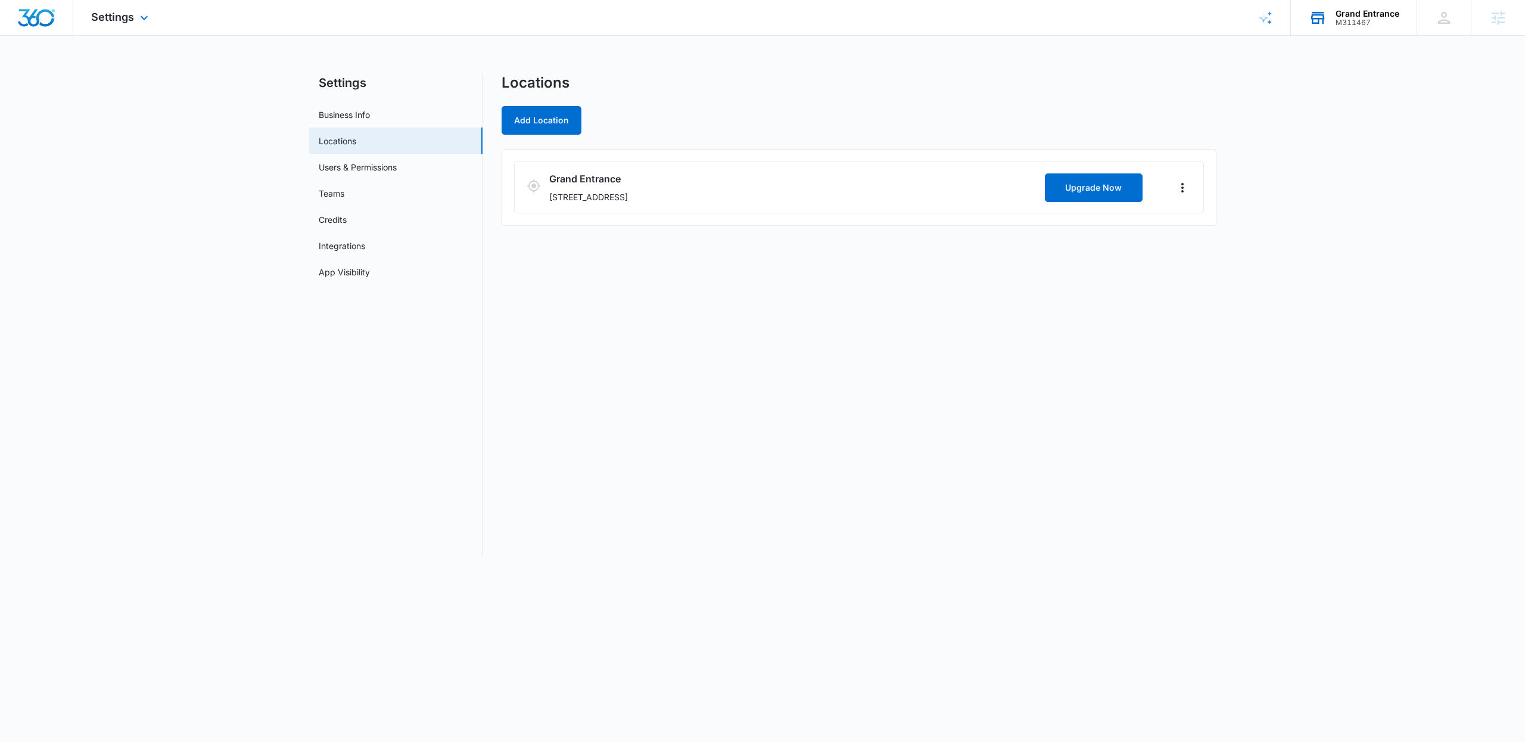
click at [123, 26] on div "Settings Apps Reputation Websites Forms CRM Email Social Content Ads Intelligen…" at bounding box center [121, 17] width 96 height 35
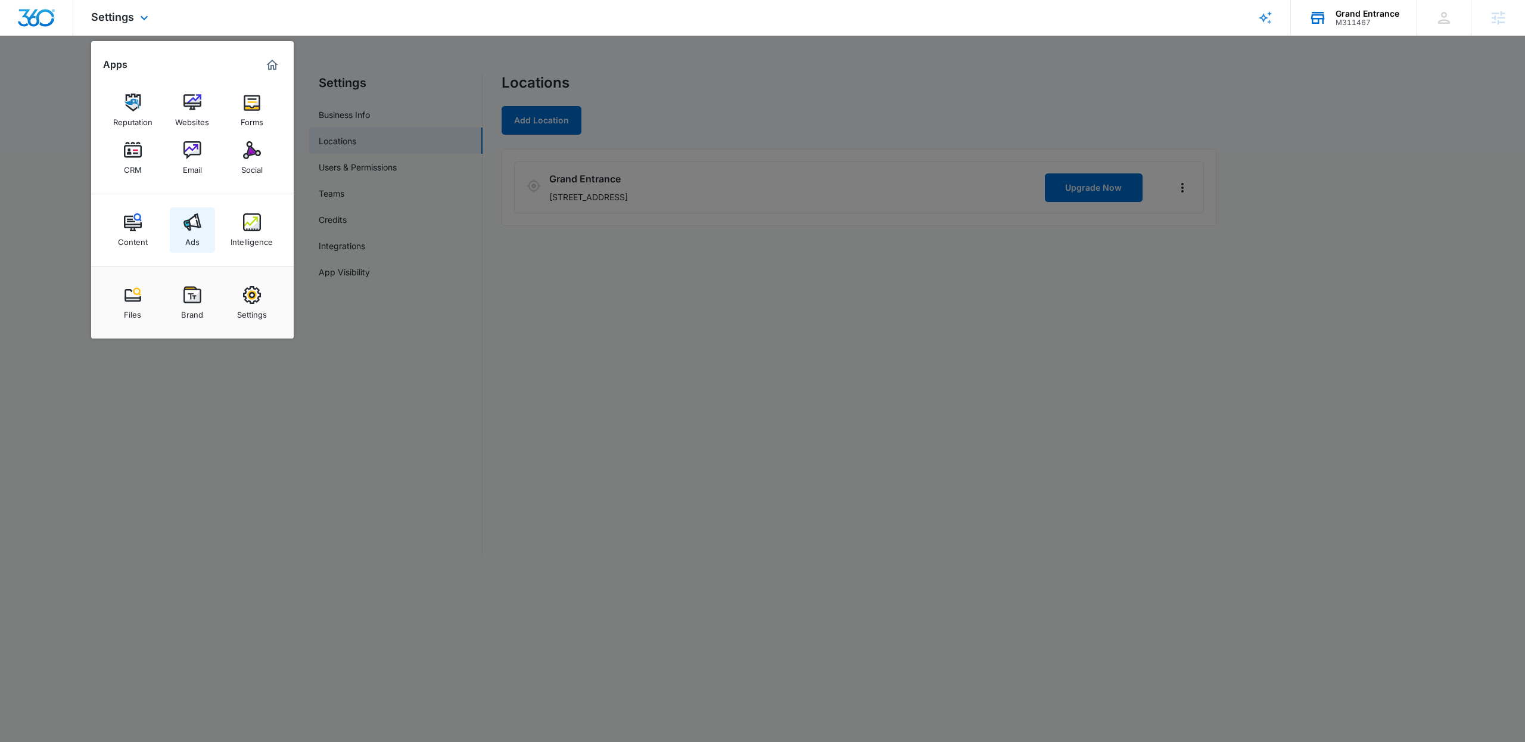
click at [189, 216] on img at bounding box center [193, 222] width 18 height 18
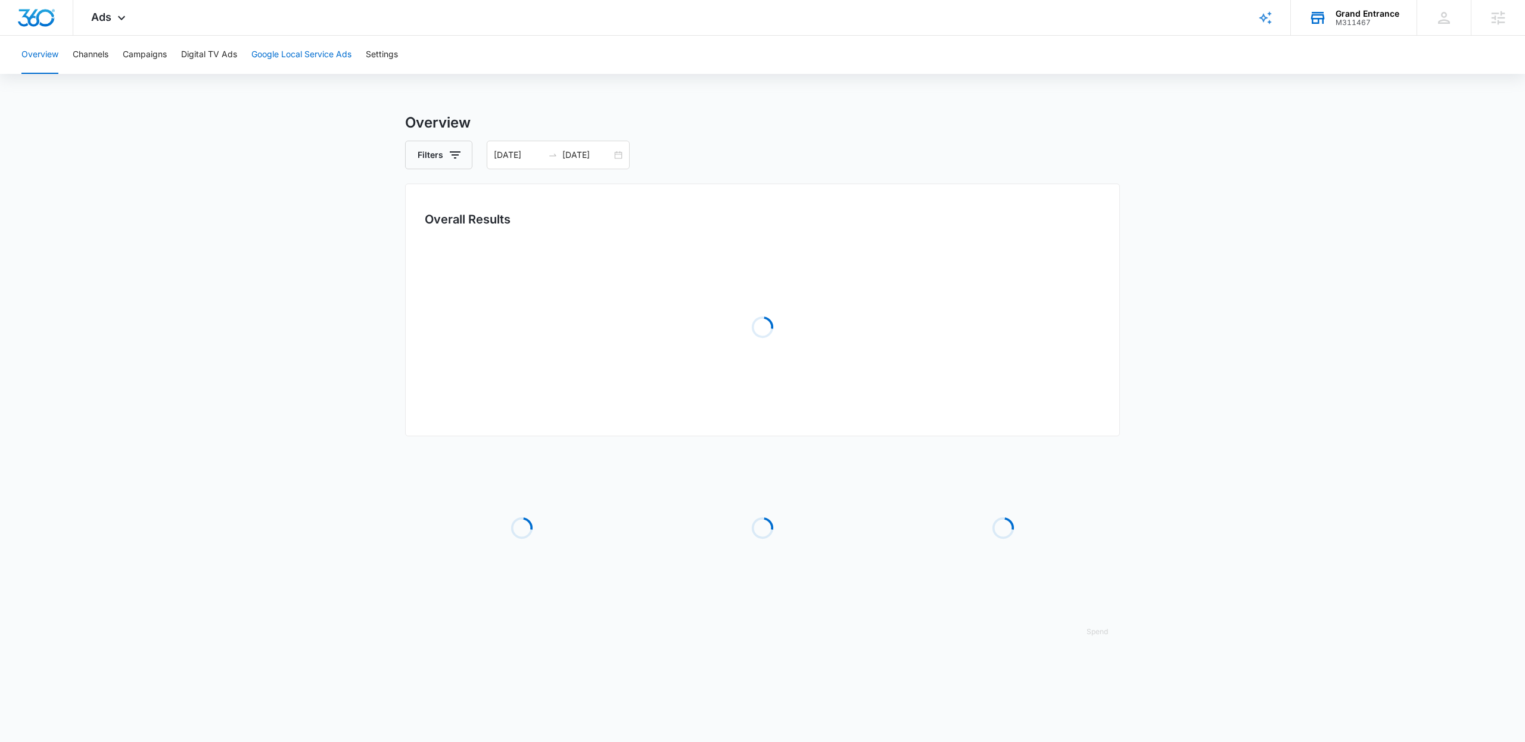
click at [273, 48] on button "Google Local Service Ads" at bounding box center [301, 55] width 100 height 38
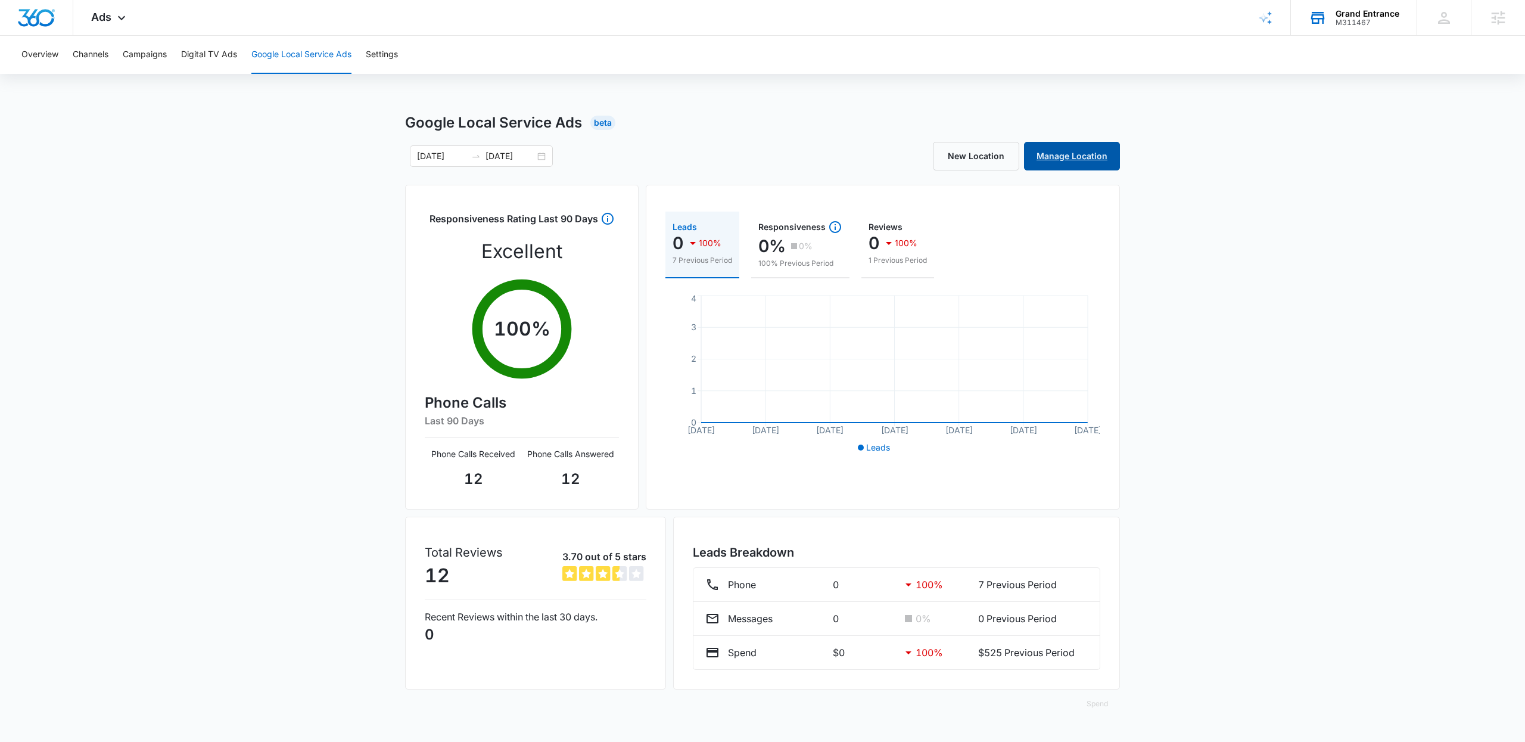
click at [1074, 159] on link "Manage Location" at bounding box center [1072, 156] width 96 height 29
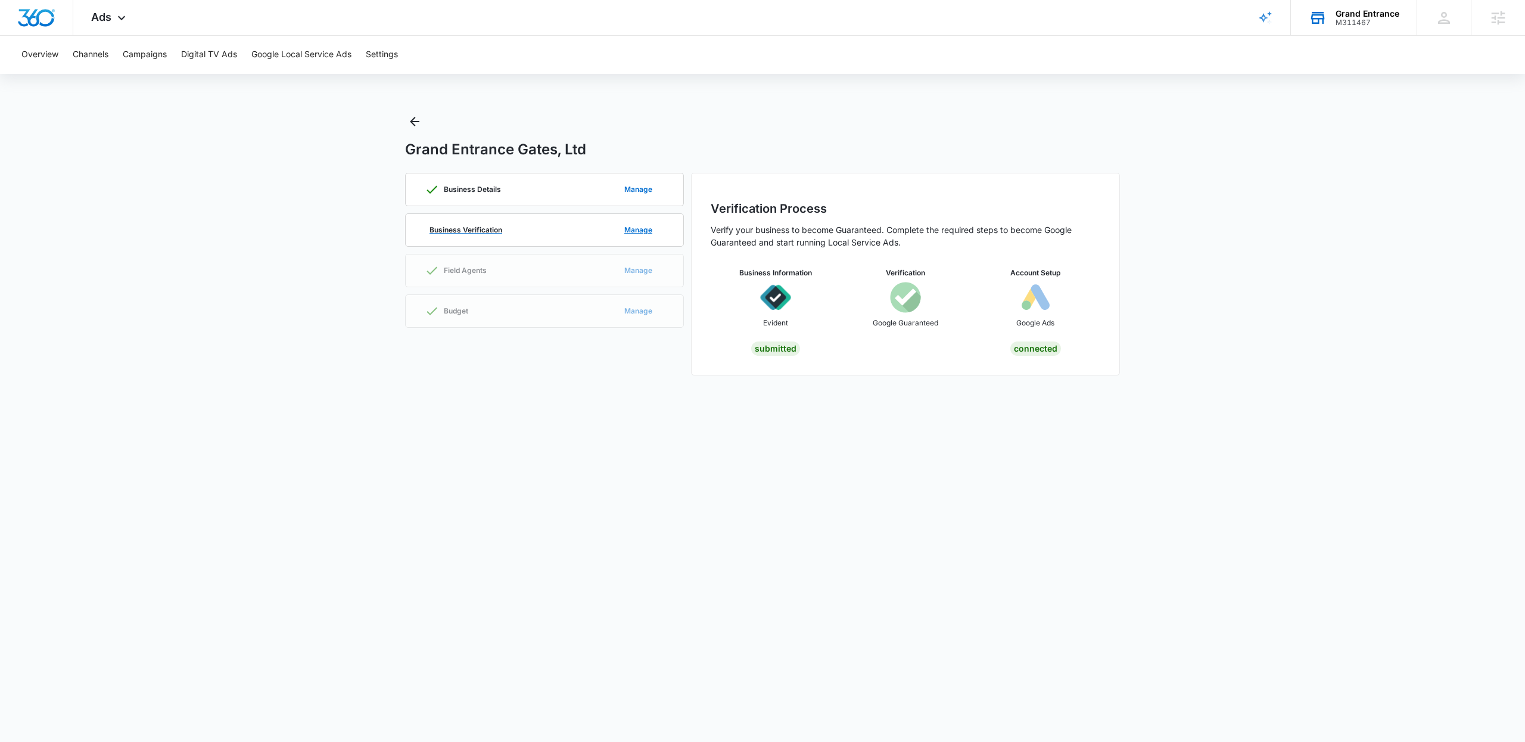
click at [555, 229] on div "Business Verification Manage" at bounding box center [545, 230] width 240 height 32
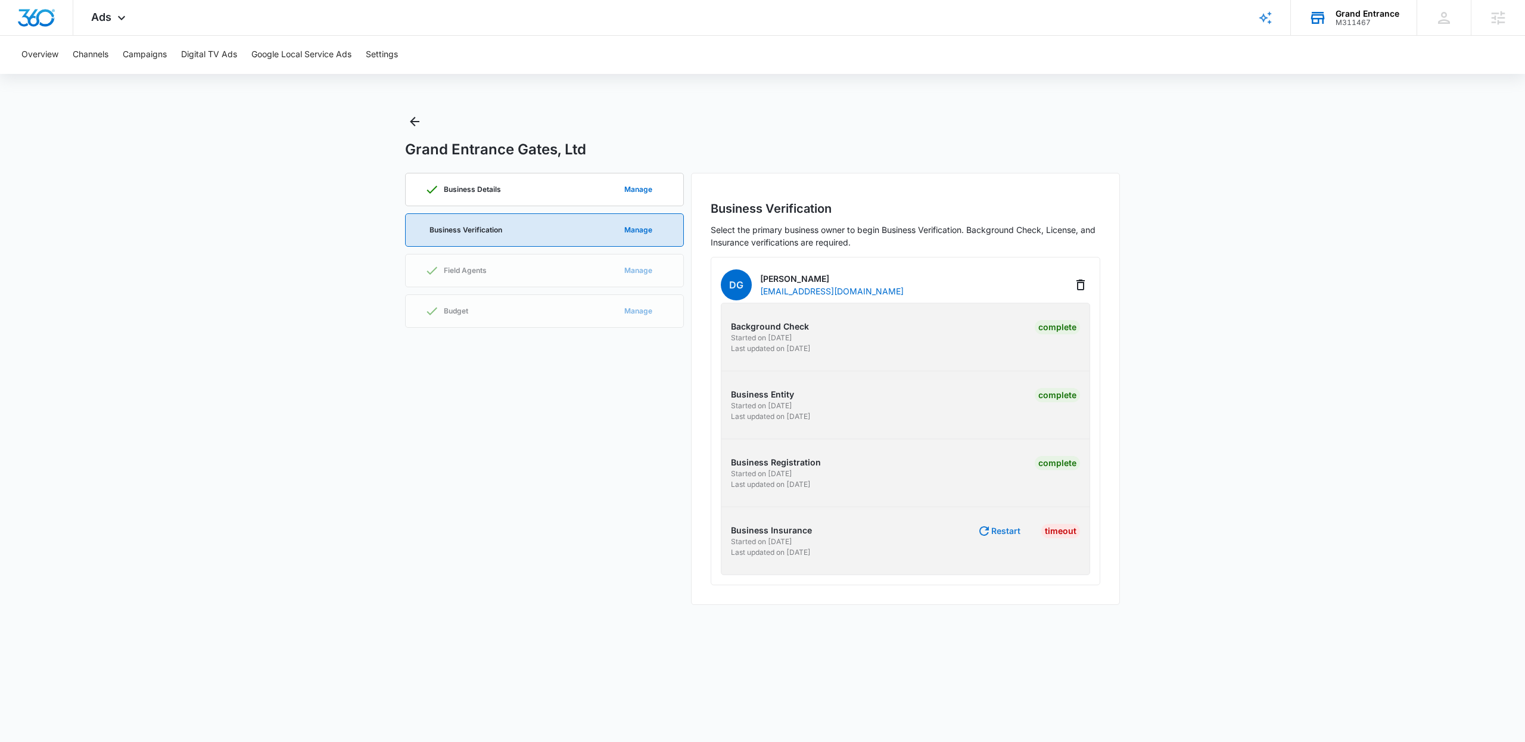
click at [1008, 535] on button "Restart" at bounding box center [998, 531] width 43 height 14
